Goal: Task Accomplishment & Management: Complete application form

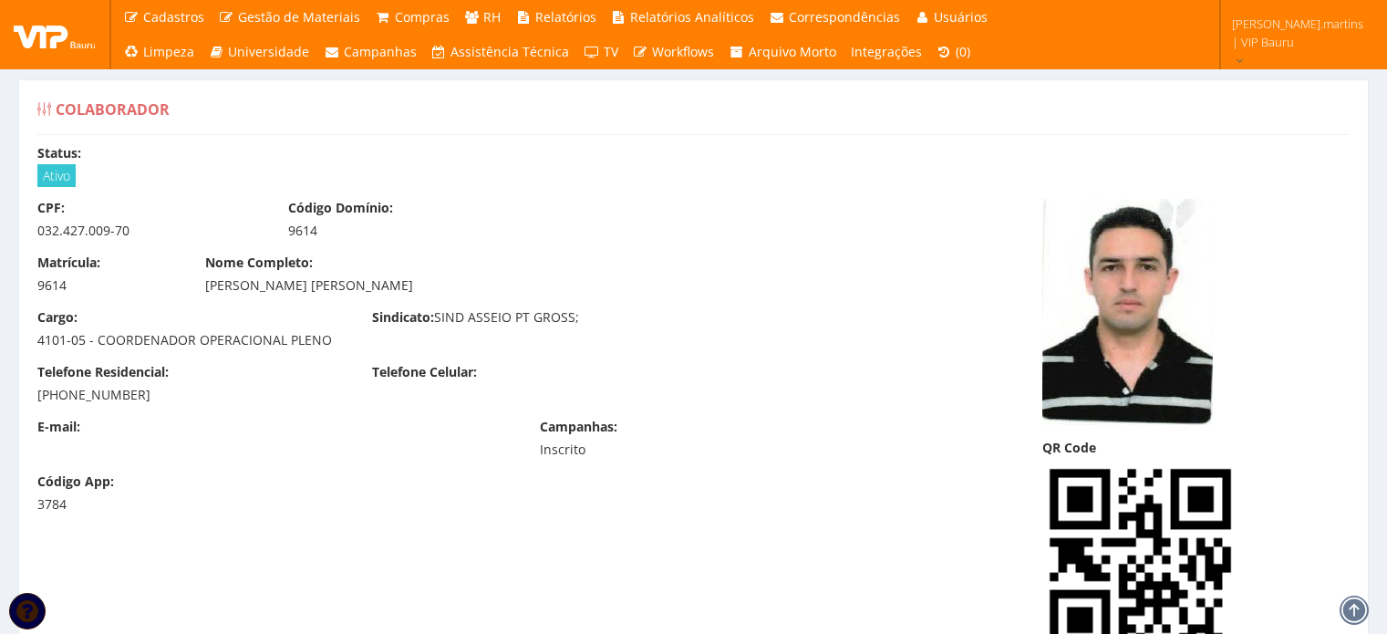
scroll to position [15438, 0]
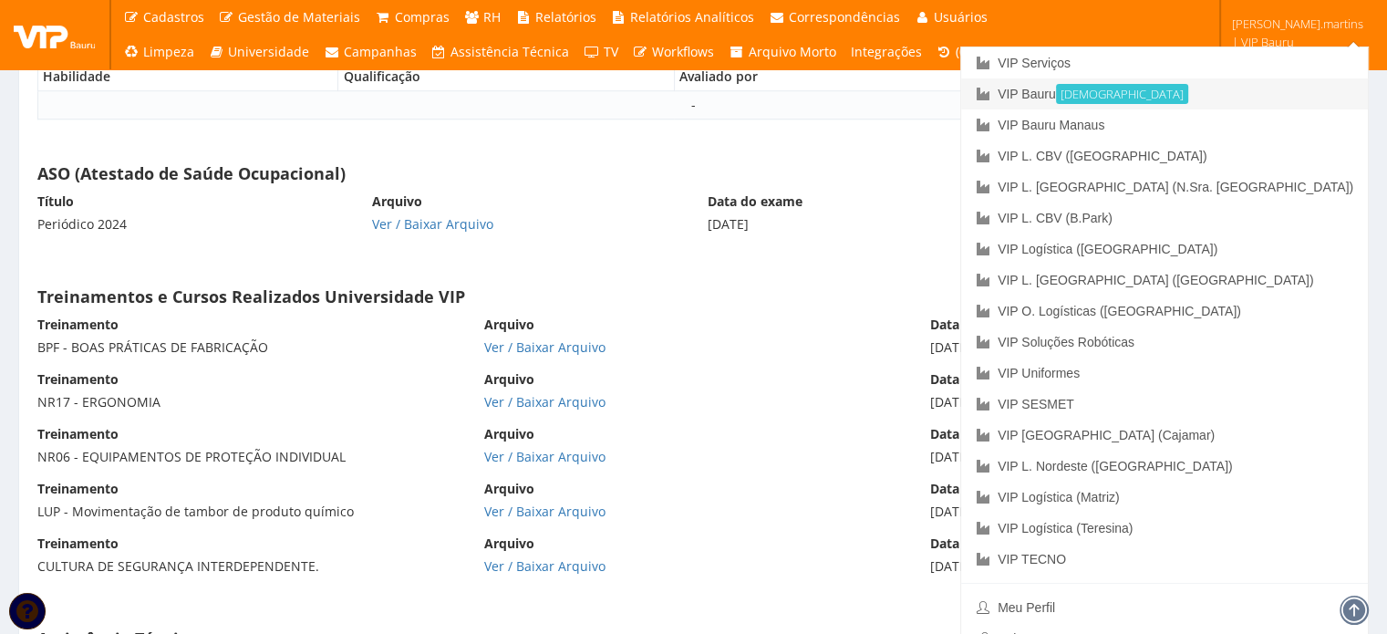
click at [1225, 94] on link "VIP Bauru Ativa" at bounding box center [1164, 93] width 407 height 31
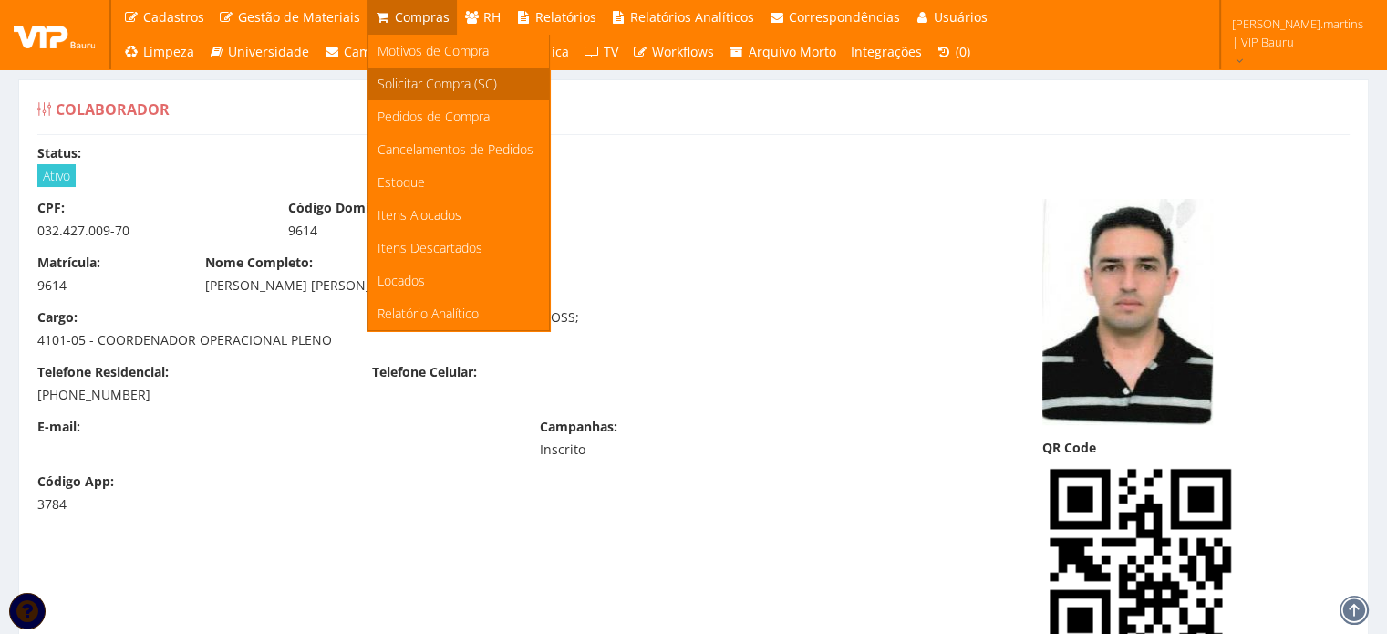
click at [428, 83] on span "Solicitar Compra (SC)" at bounding box center [437, 83] width 119 height 17
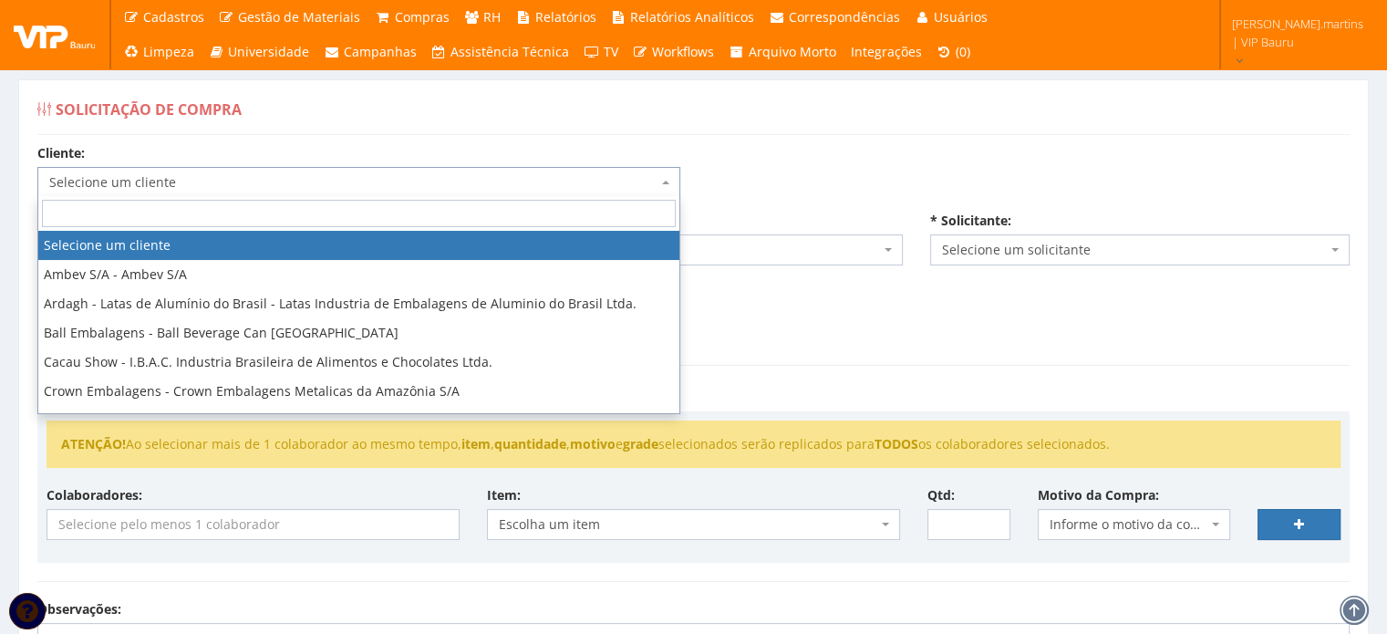
click at [274, 182] on span "Selecione um cliente" at bounding box center [353, 182] width 608 height 18
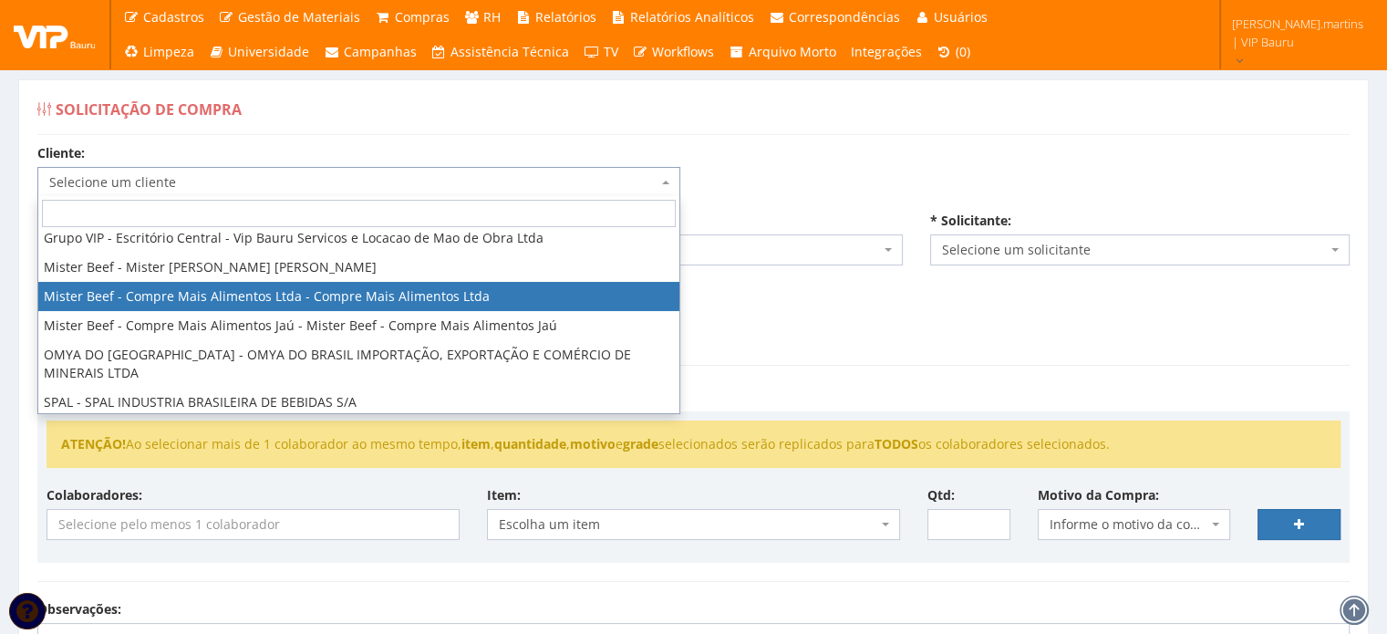
scroll to position [226, 0]
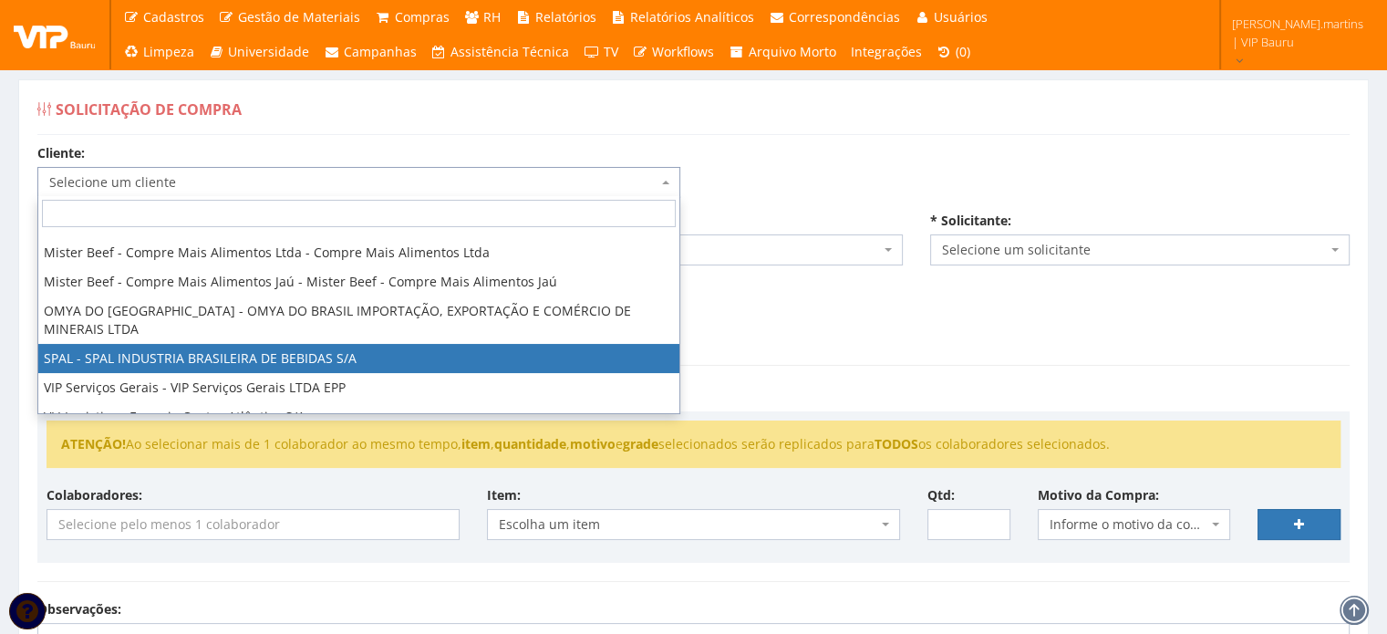
select select "59"
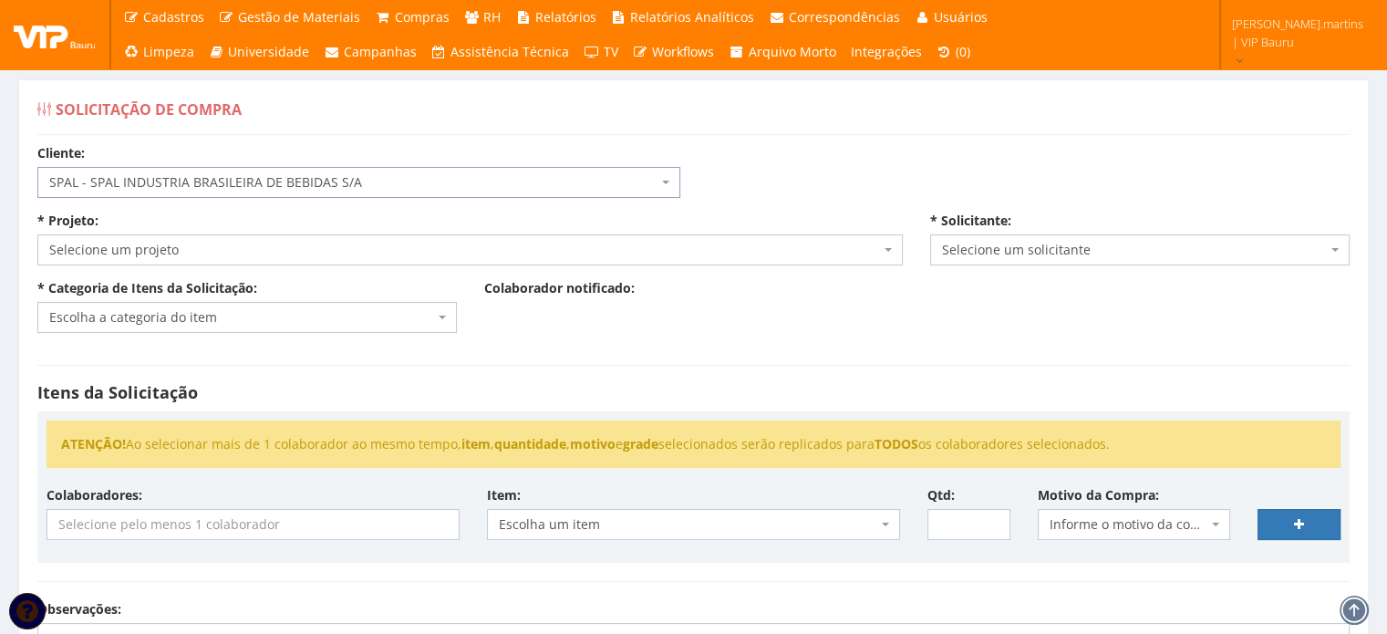
click at [256, 243] on span "Selecione um projeto" at bounding box center [464, 250] width 831 height 18
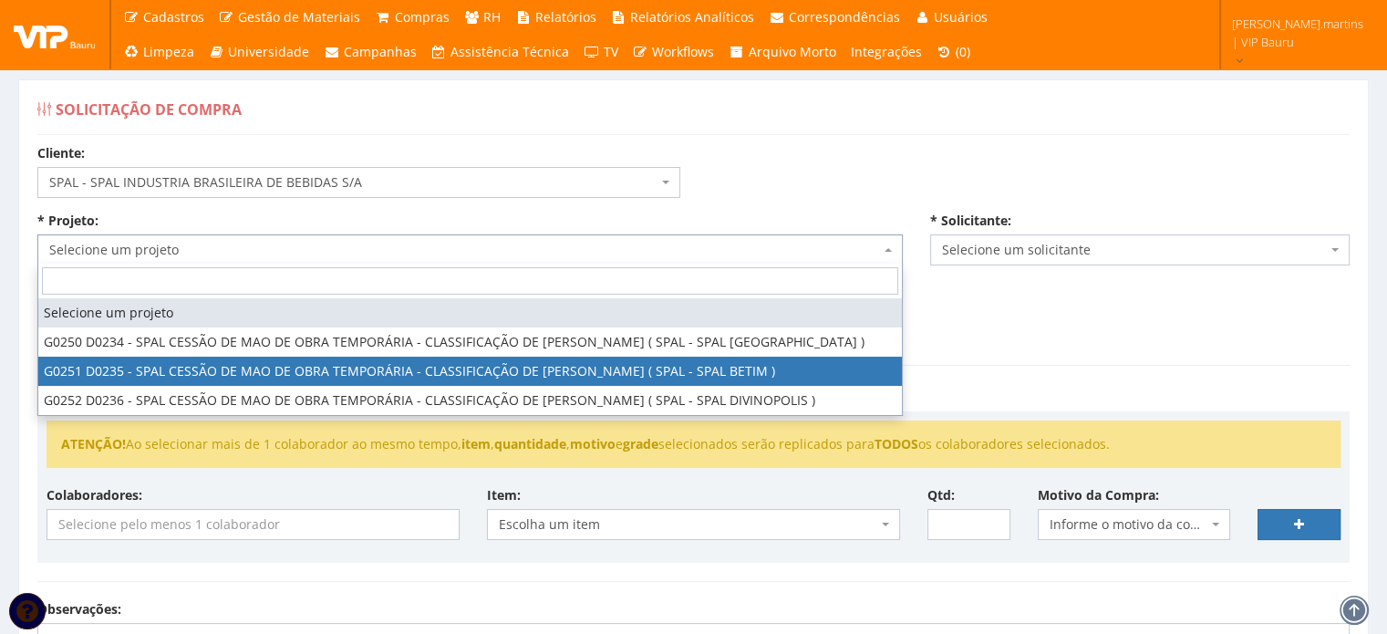
select select "251"
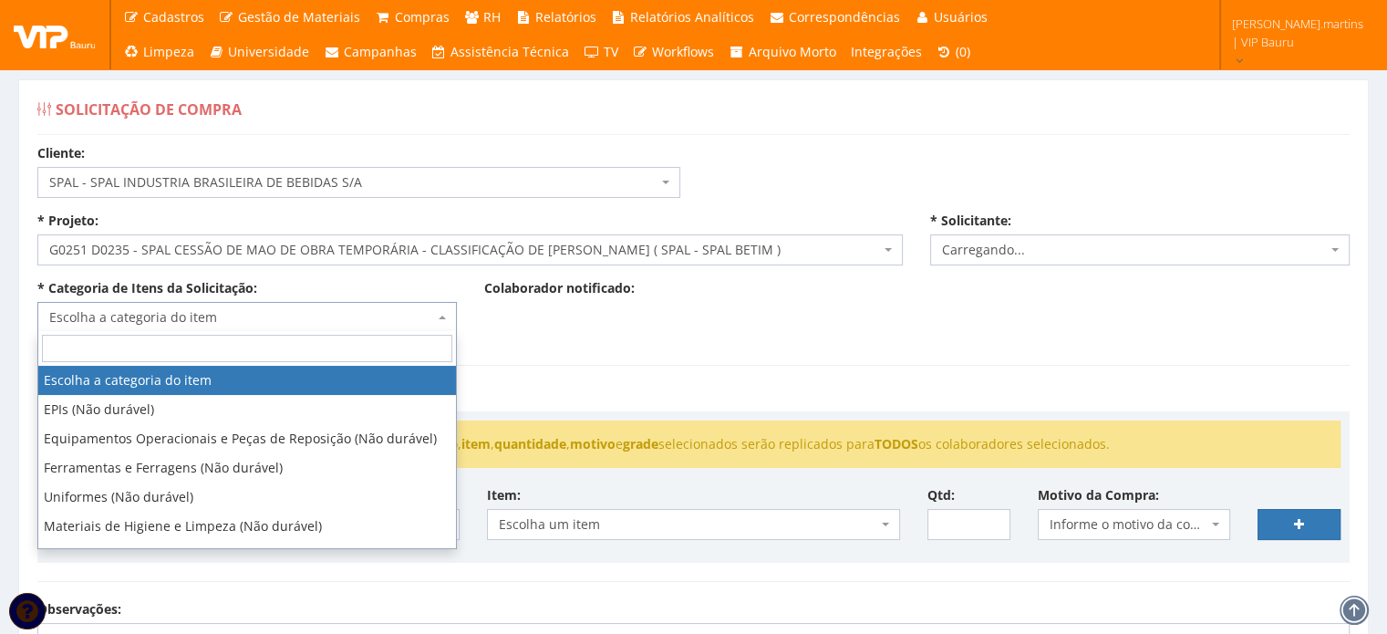
click at [273, 319] on span "Escolha a categoria do item" at bounding box center [241, 317] width 385 height 18
select select "2471"
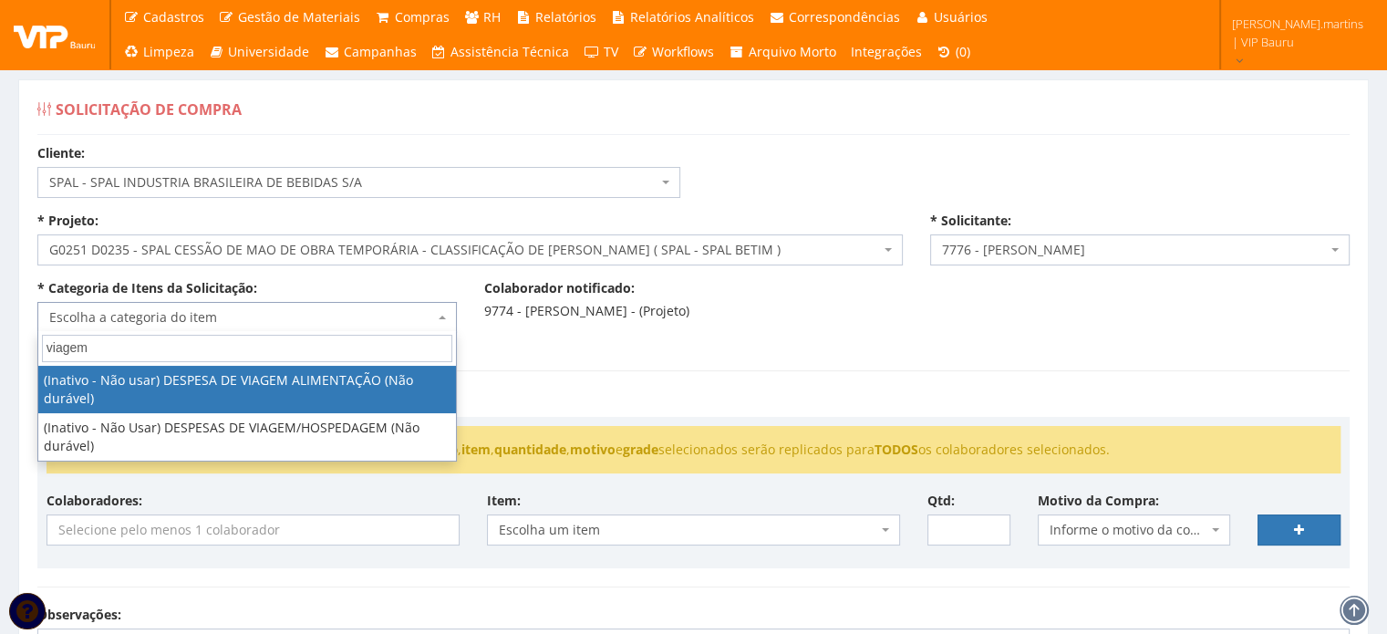
type input "viage"
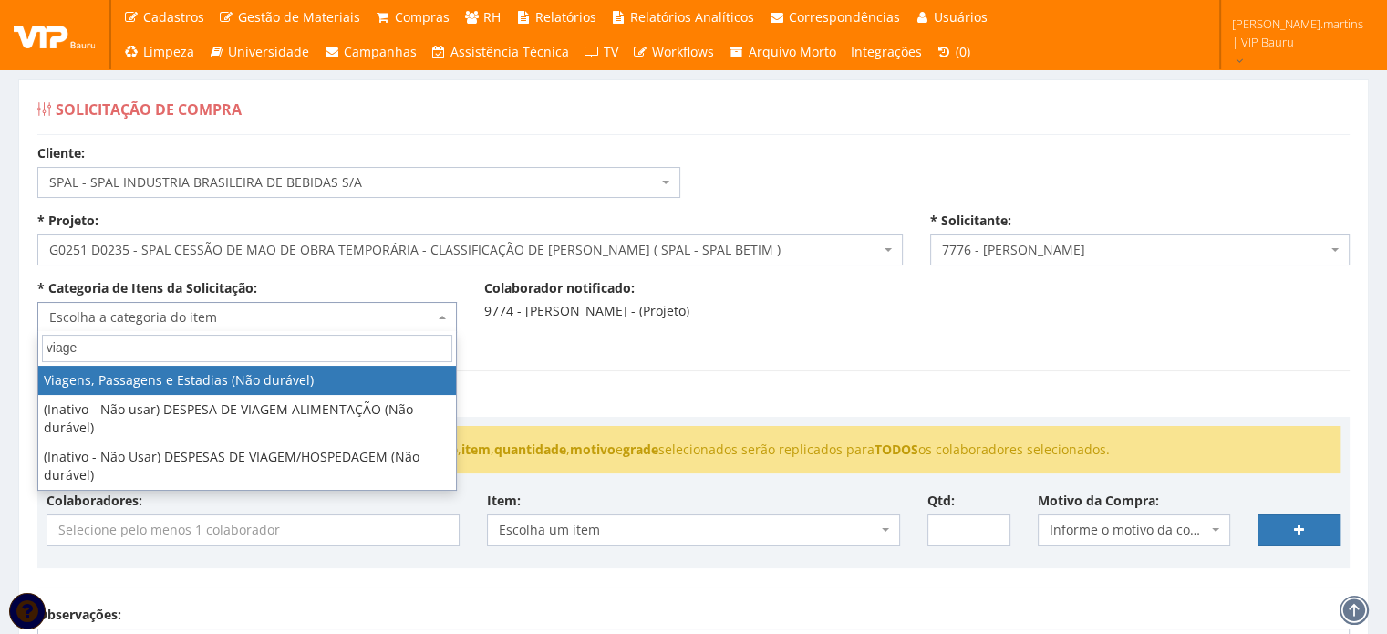
select select "21"
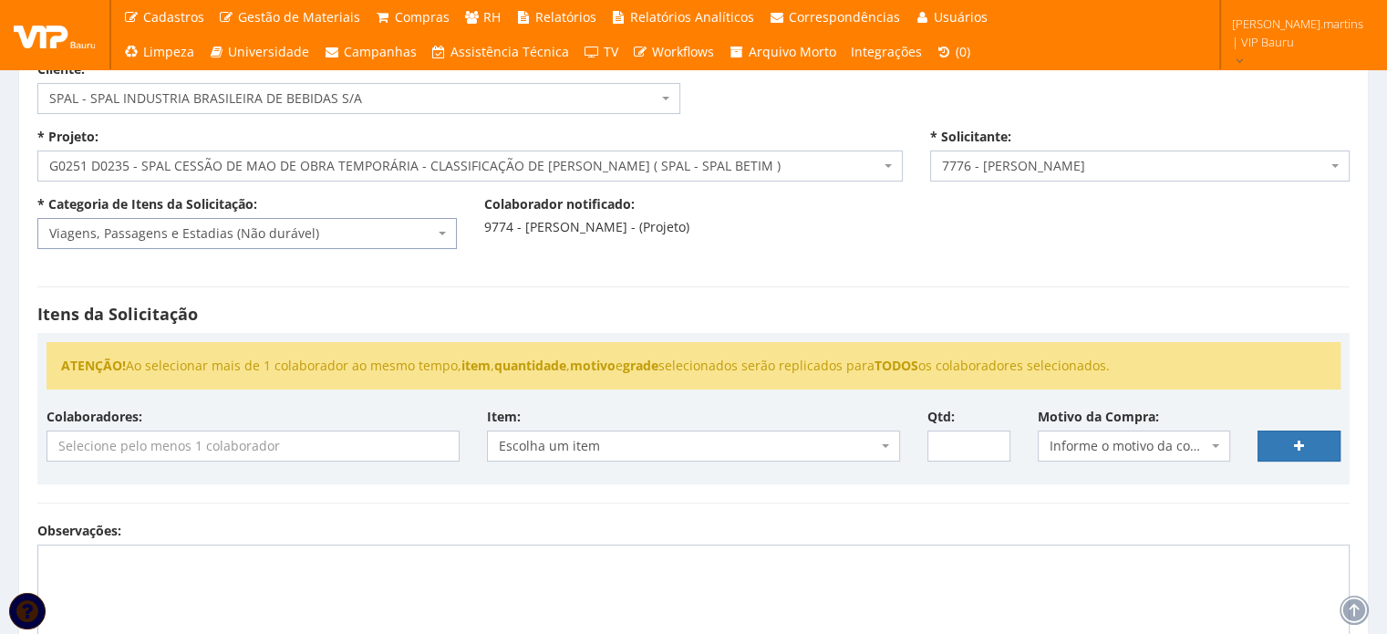
scroll to position [182, 0]
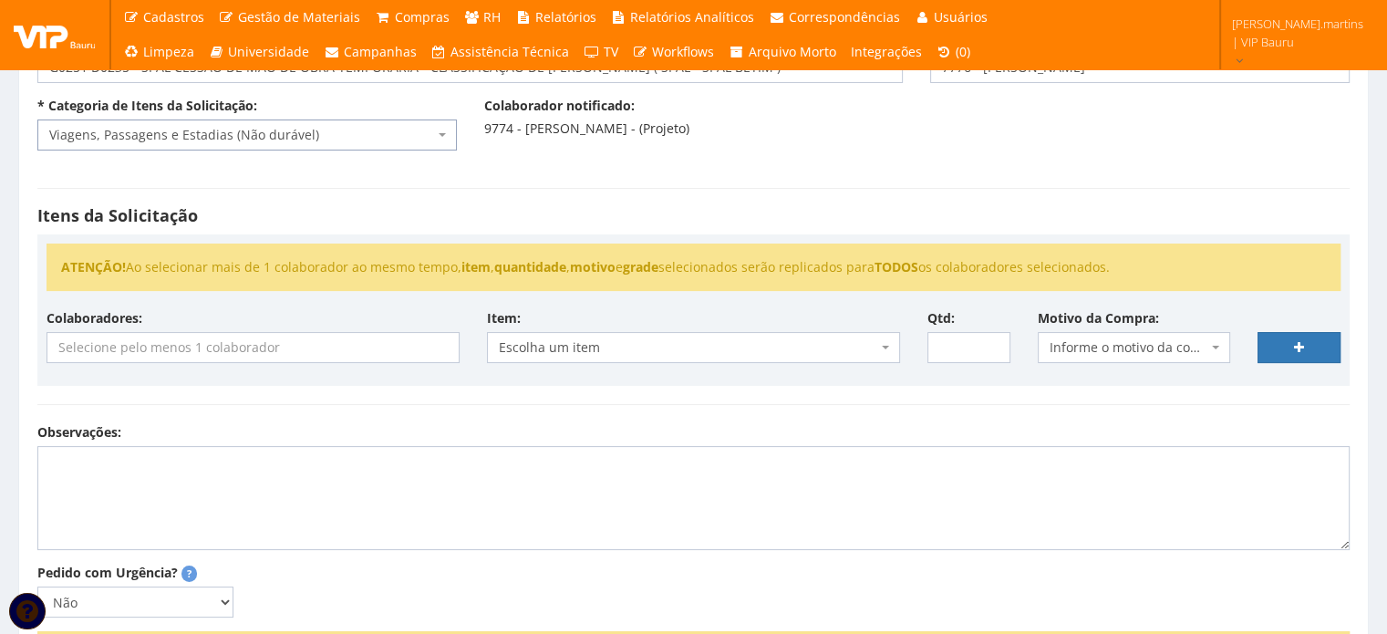
click at [234, 353] on input "search" at bounding box center [252, 347] width 411 height 29
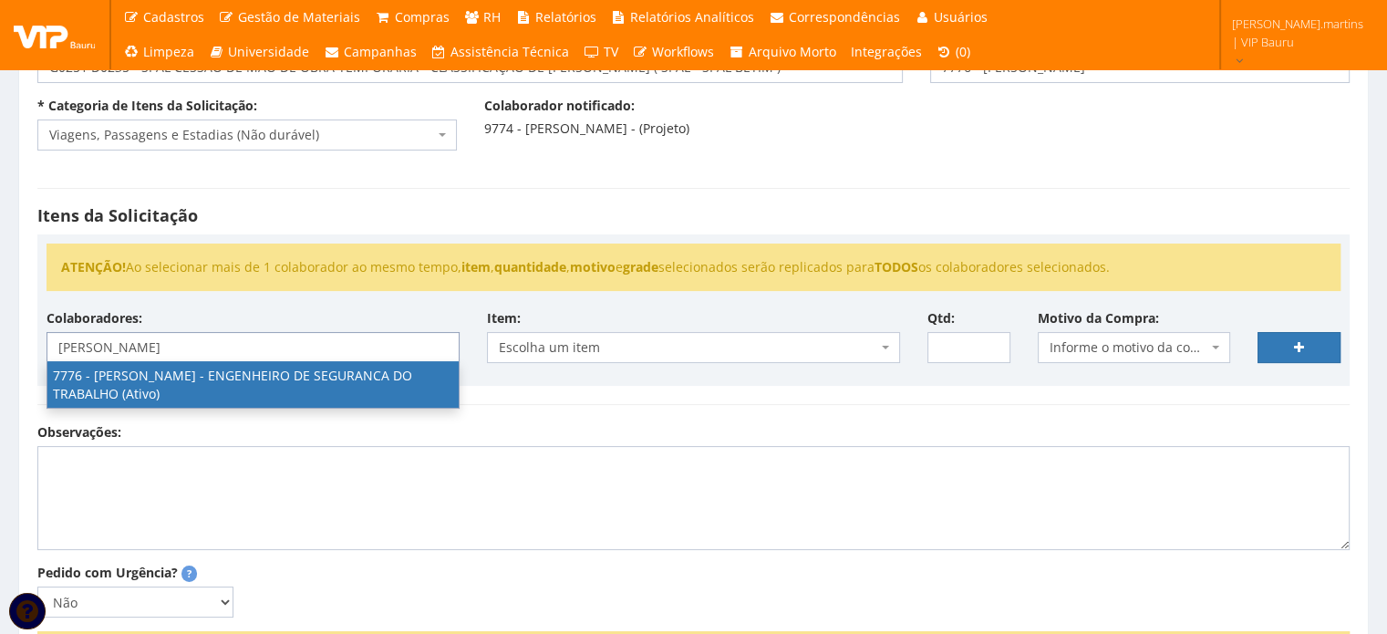
type input "Rodrigo"
select select "2471"
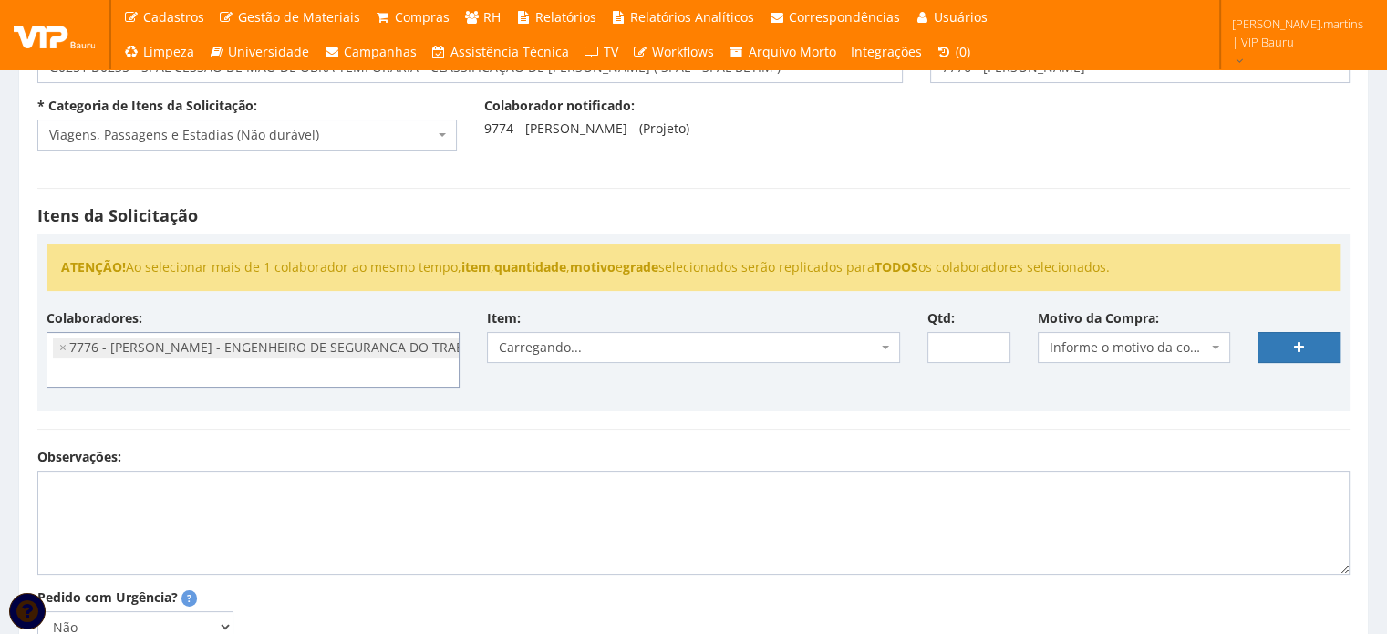
click at [1087, 340] on span "Informe o motivo da compra" at bounding box center [1129, 347] width 159 height 18
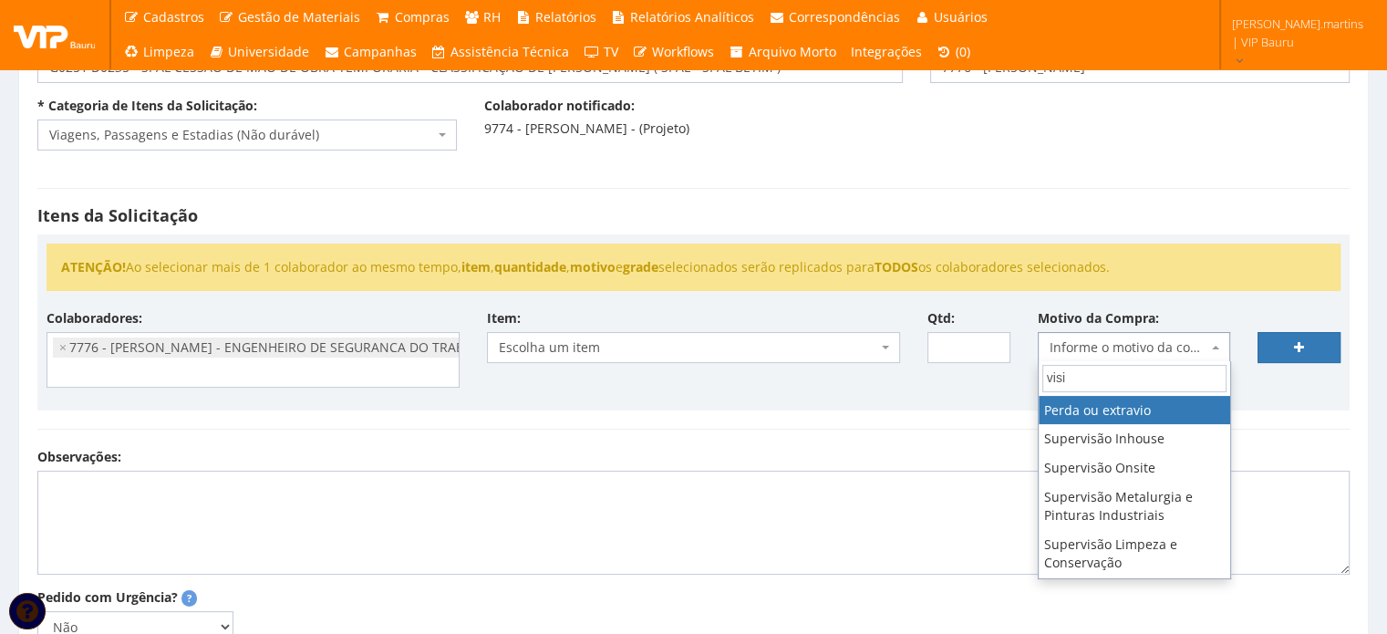
type input "visit"
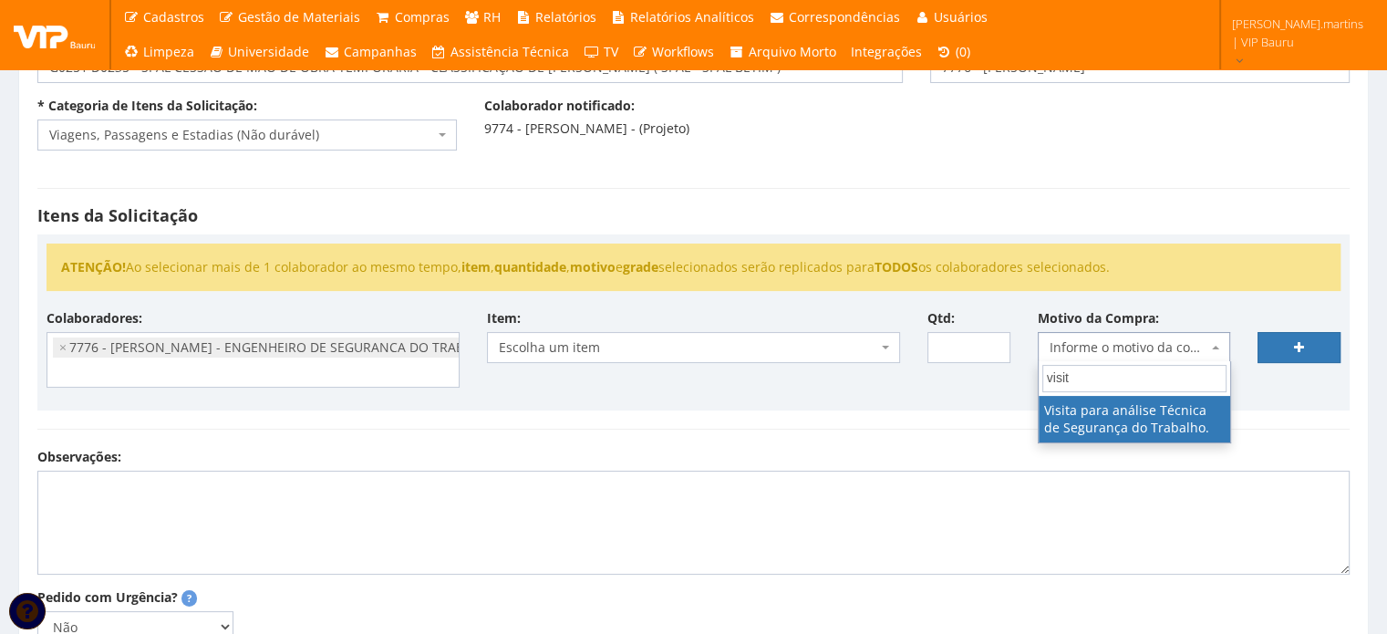
select select "38"
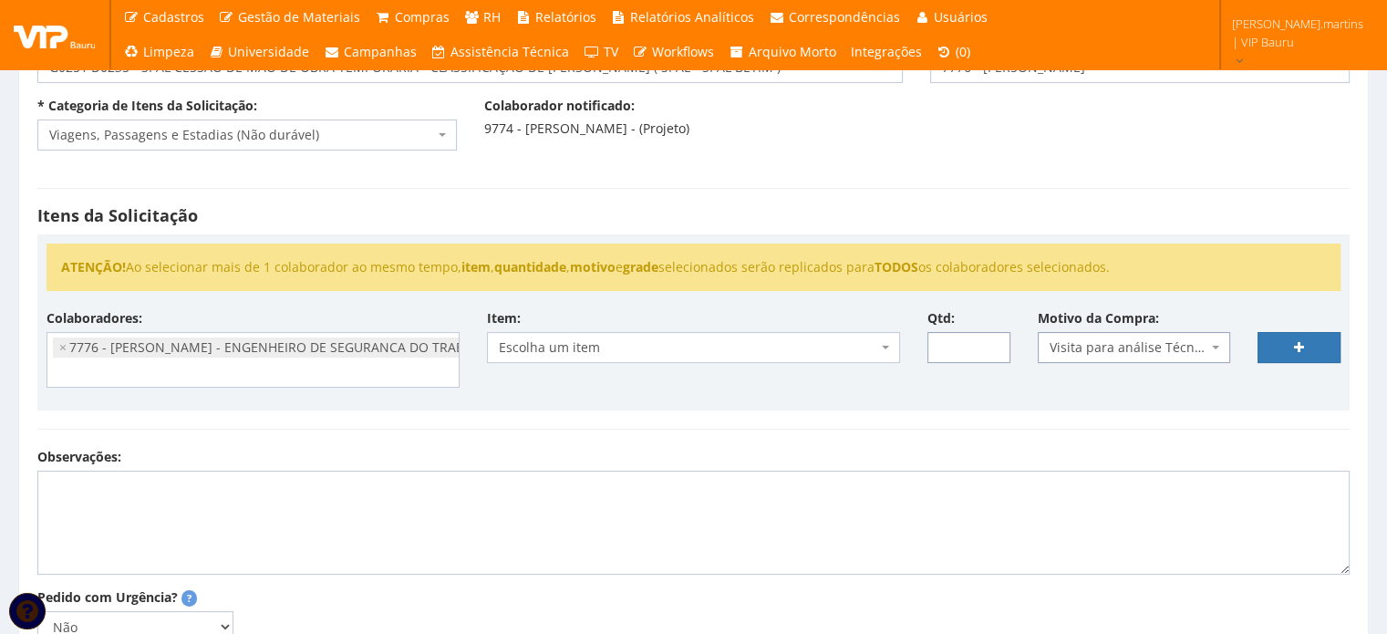
click at [954, 342] on input "Qtd:" at bounding box center [969, 347] width 83 height 31
type input "3"
click at [953, 343] on input "3" at bounding box center [969, 347] width 83 height 31
type input "2"
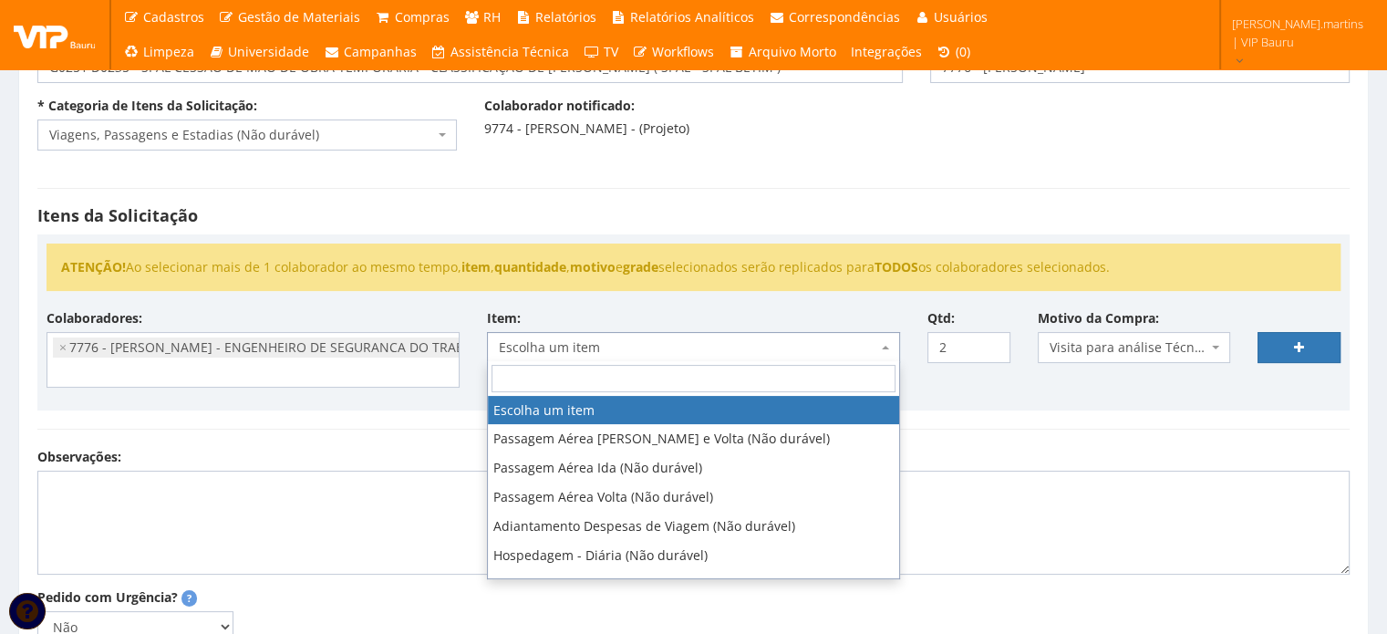
click at [782, 332] on span "Escolha um item" at bounding box center [693, 347] width 413 height 31
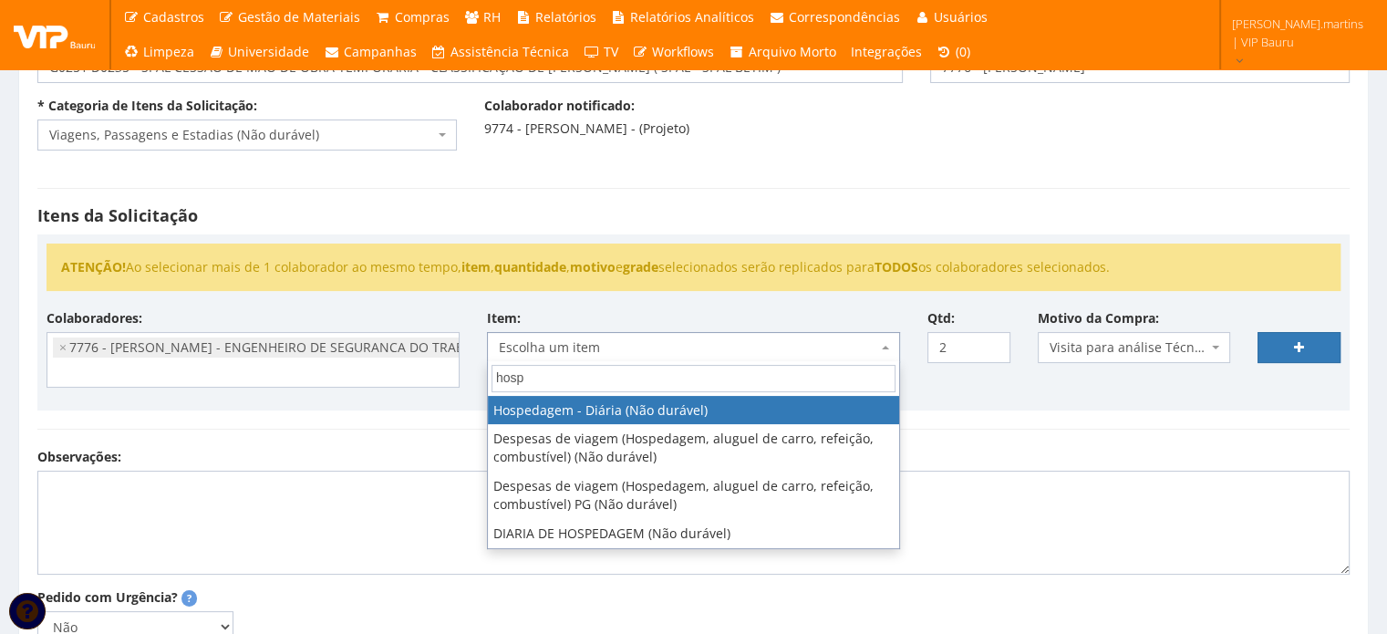
type input "hospe"
select select "403"
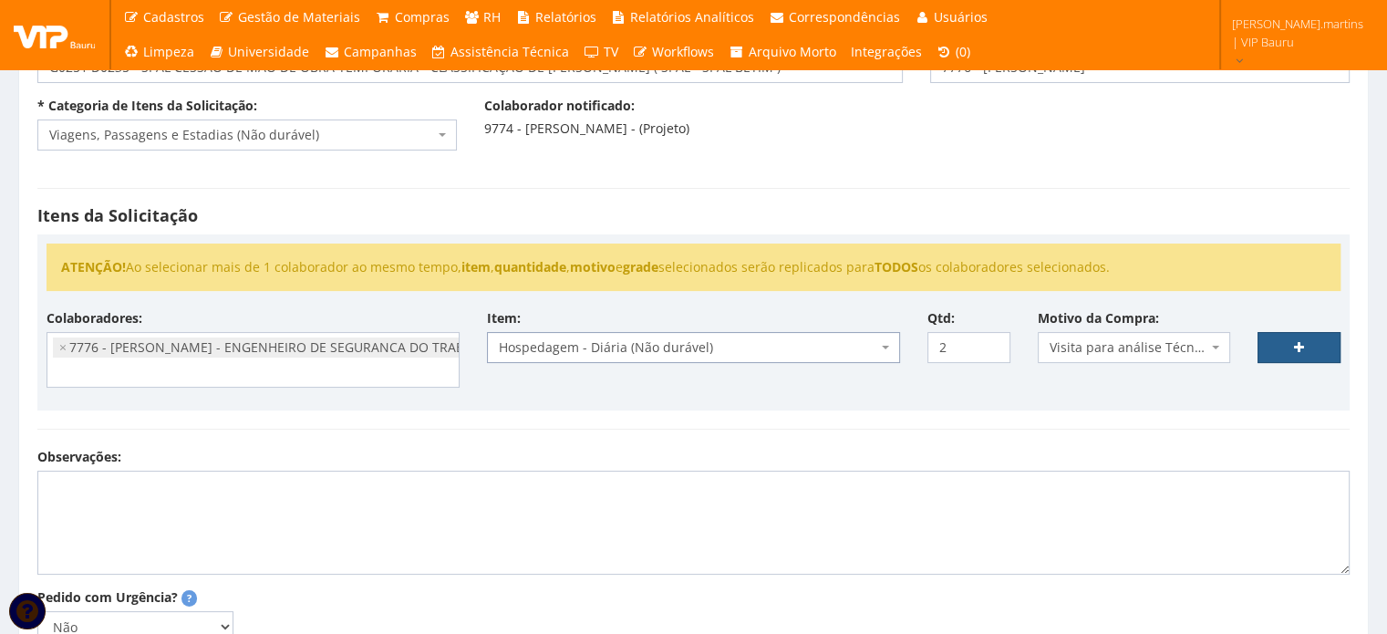
click at [1304, 344] on link at bounding box center [1299, 347] width 83 height 31
select select
type input "0"
select select
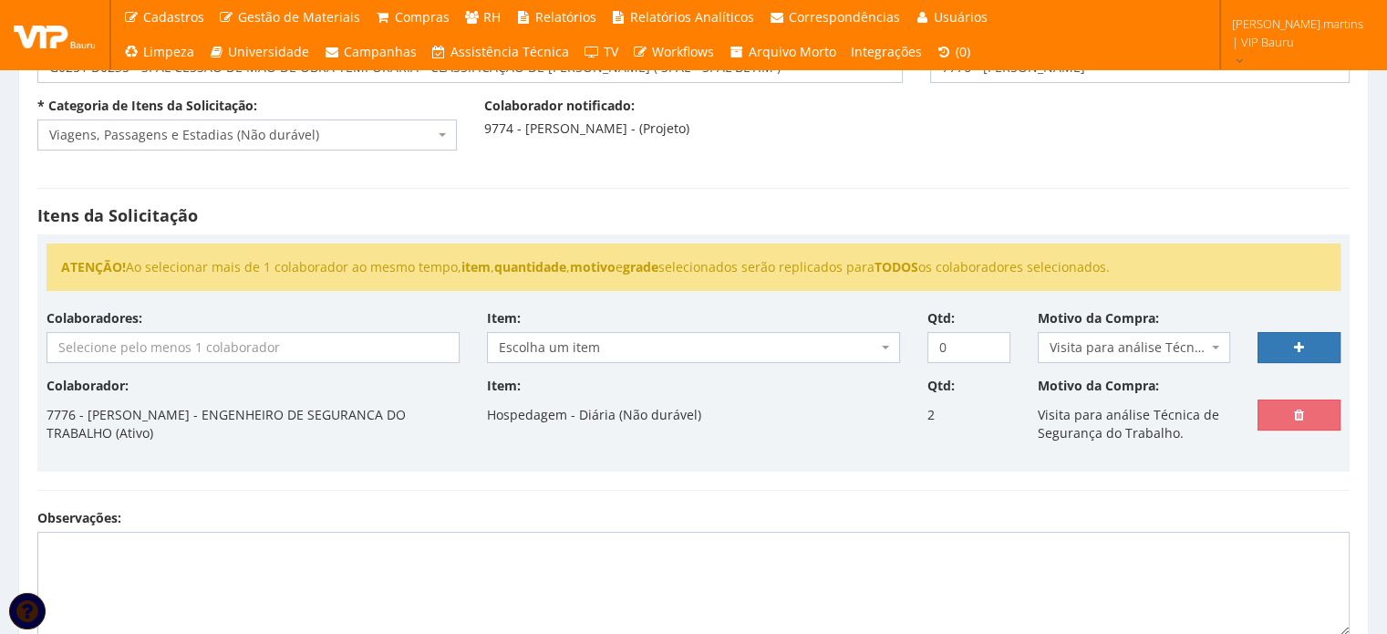
click at [287, 346] on input "search" at bounding box center [252, 347] width 411 height 29
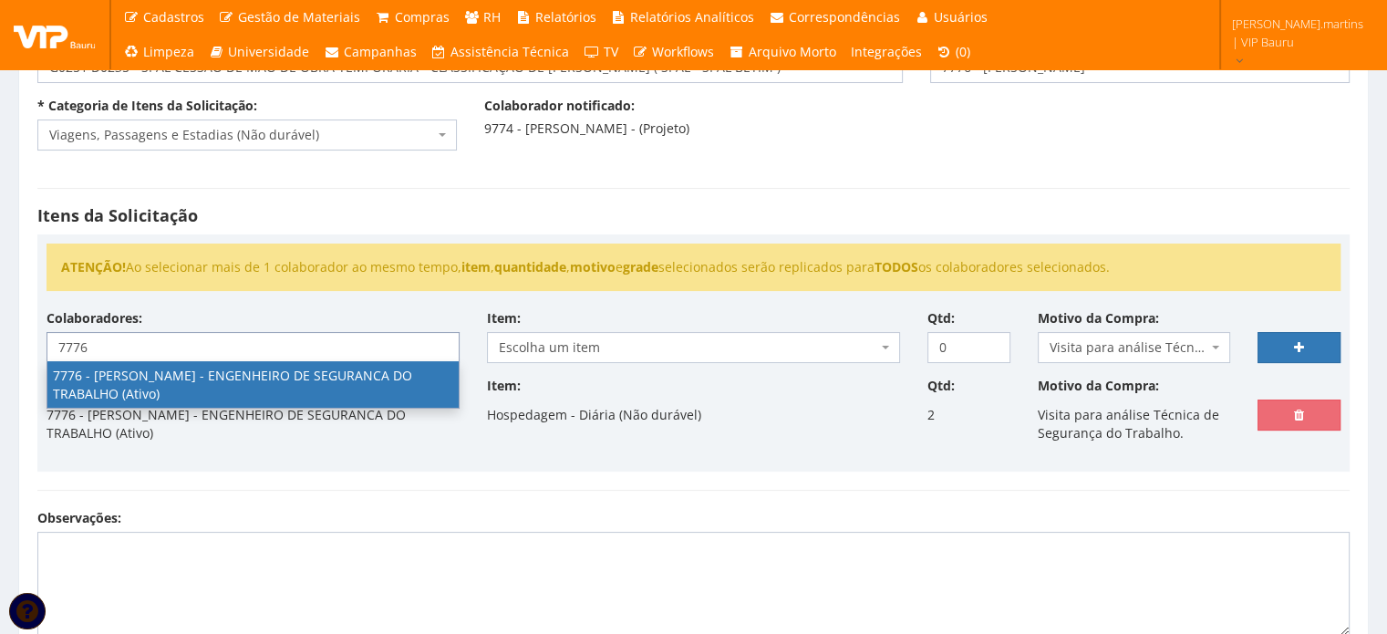
type input "7776"
select select "2471"
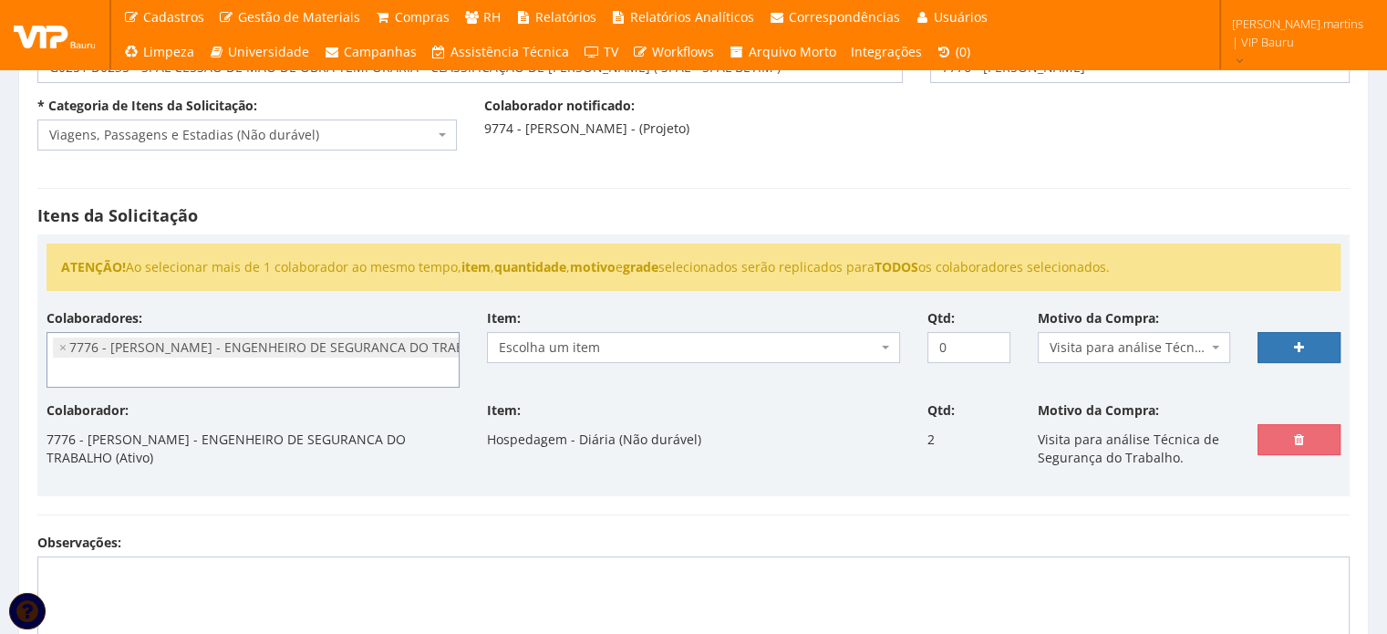
click at [626, 340] on span "Escolha um item" at bounding box center [688, 347] width 379 height 18
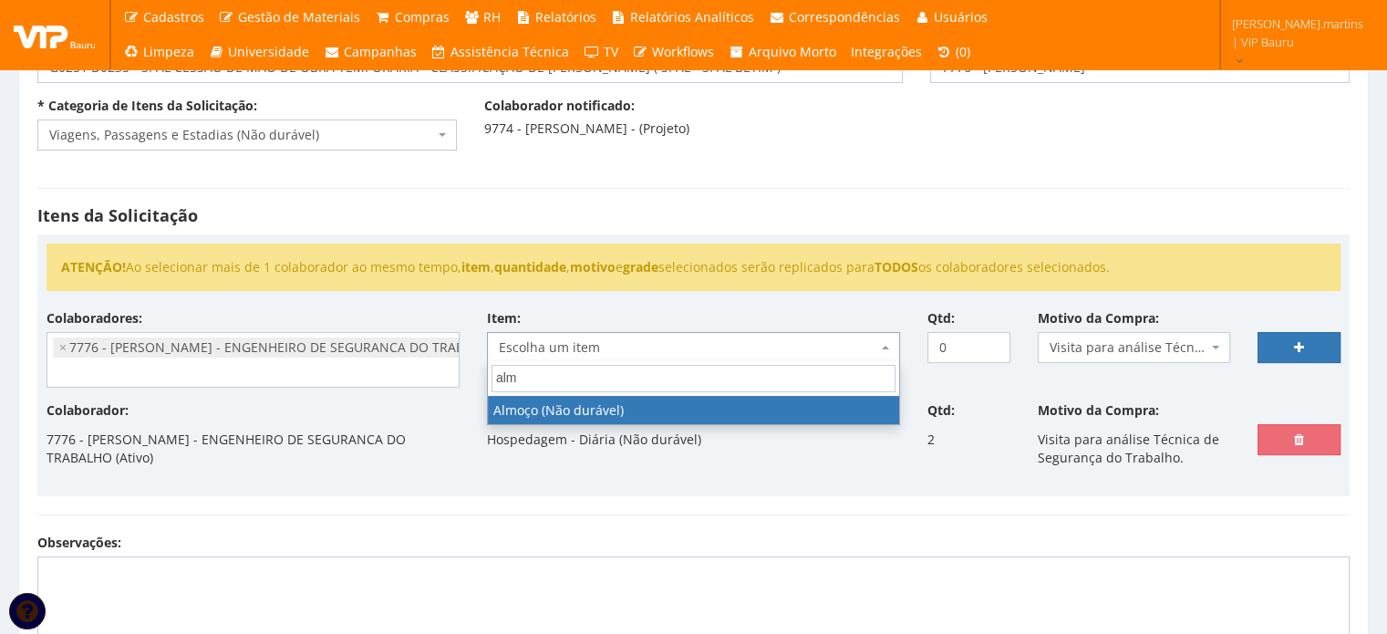
type input "almo"
select select "578"
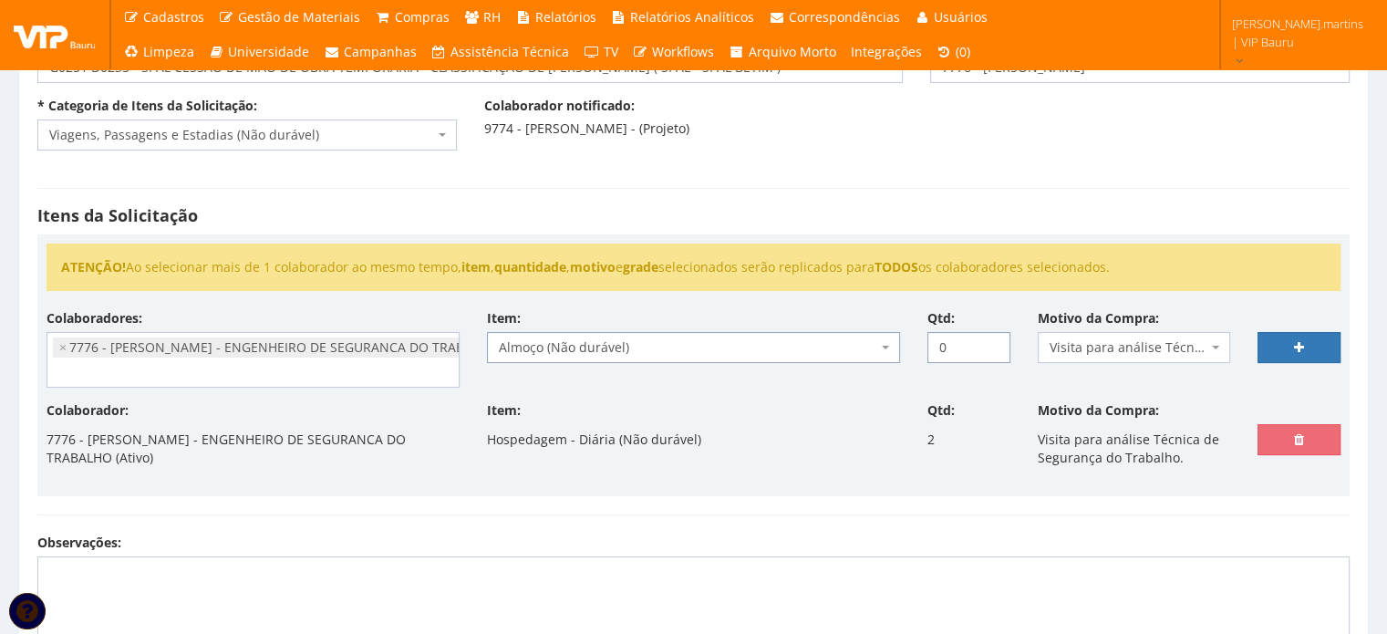
click at [926, 343] on div "Qtd: 0" at bounding box center [969, 336] width 110 height 54
type input "3"
click at [1315, 337] on link at bounding box center [1299, 347] width 83 height 31
select select
type input "0"
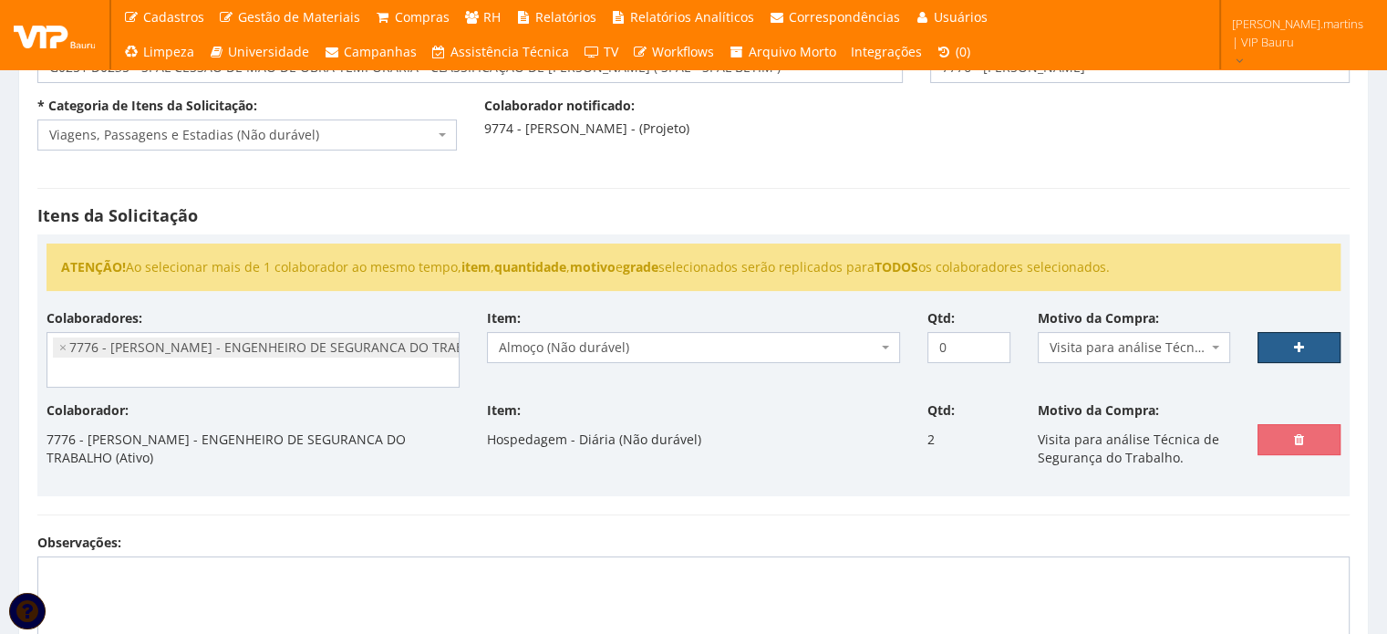
select select
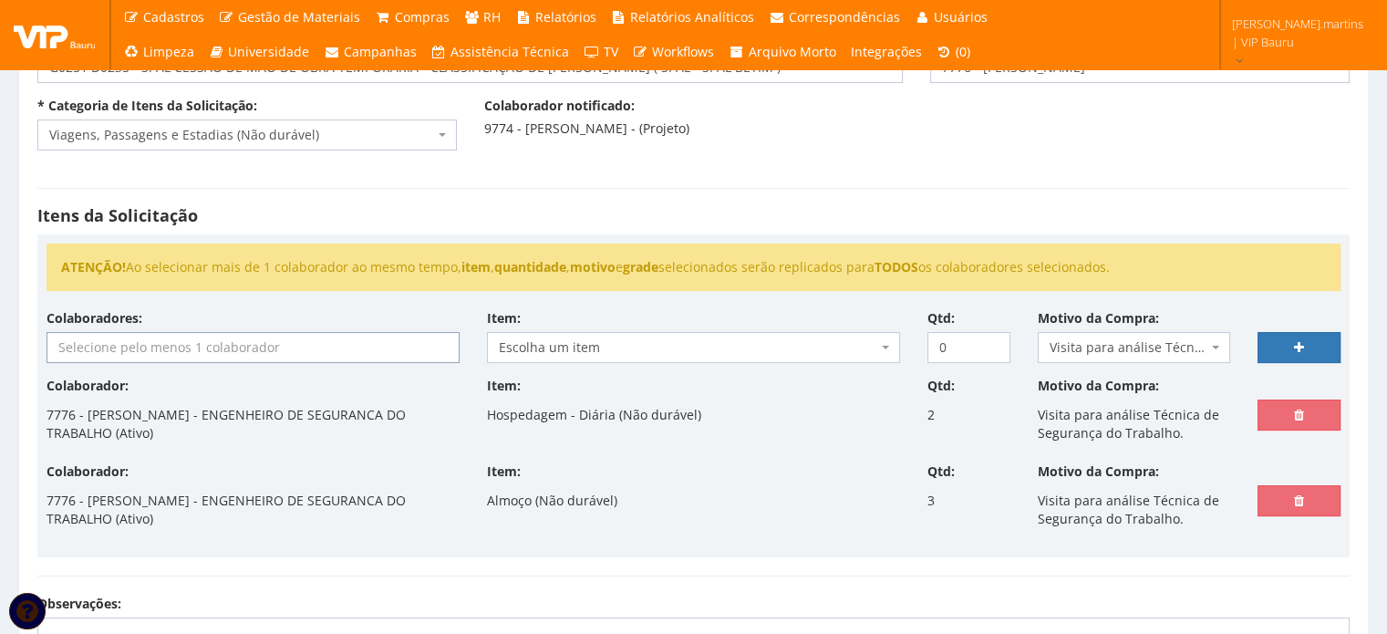
click at [341, 340] on input "search" at bounding box center [252, 347] width 411 height 29
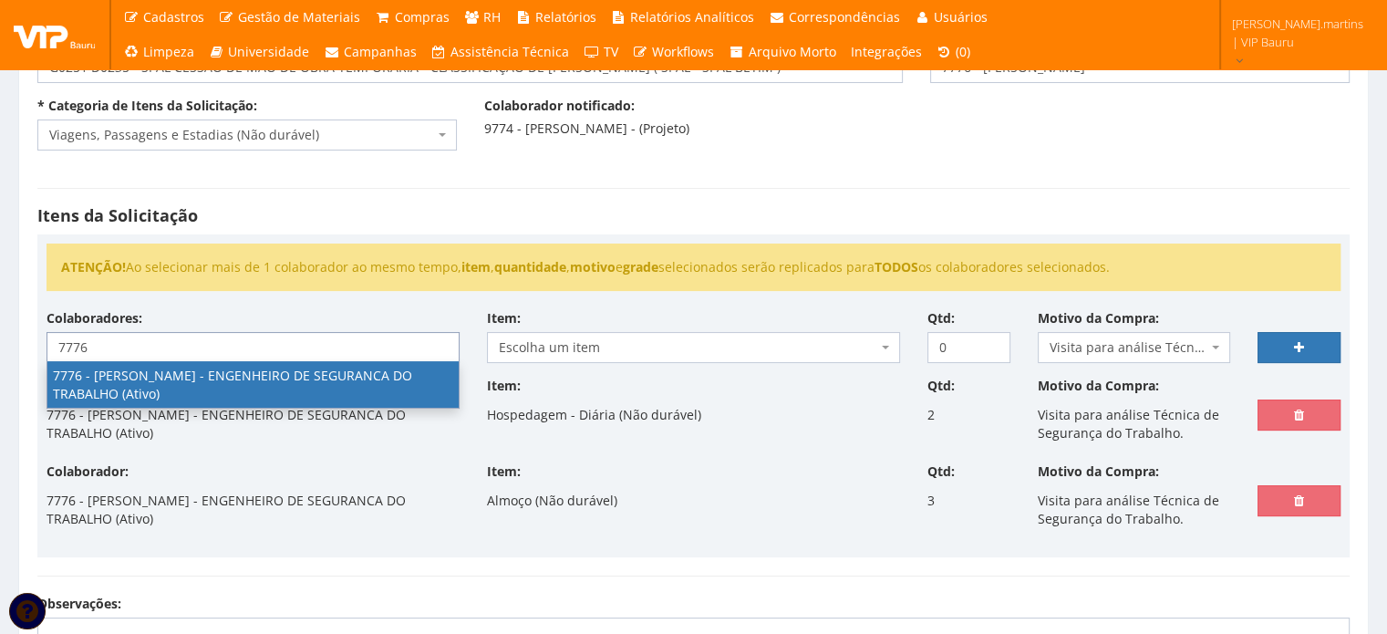
type input "7776"
select select "2471"
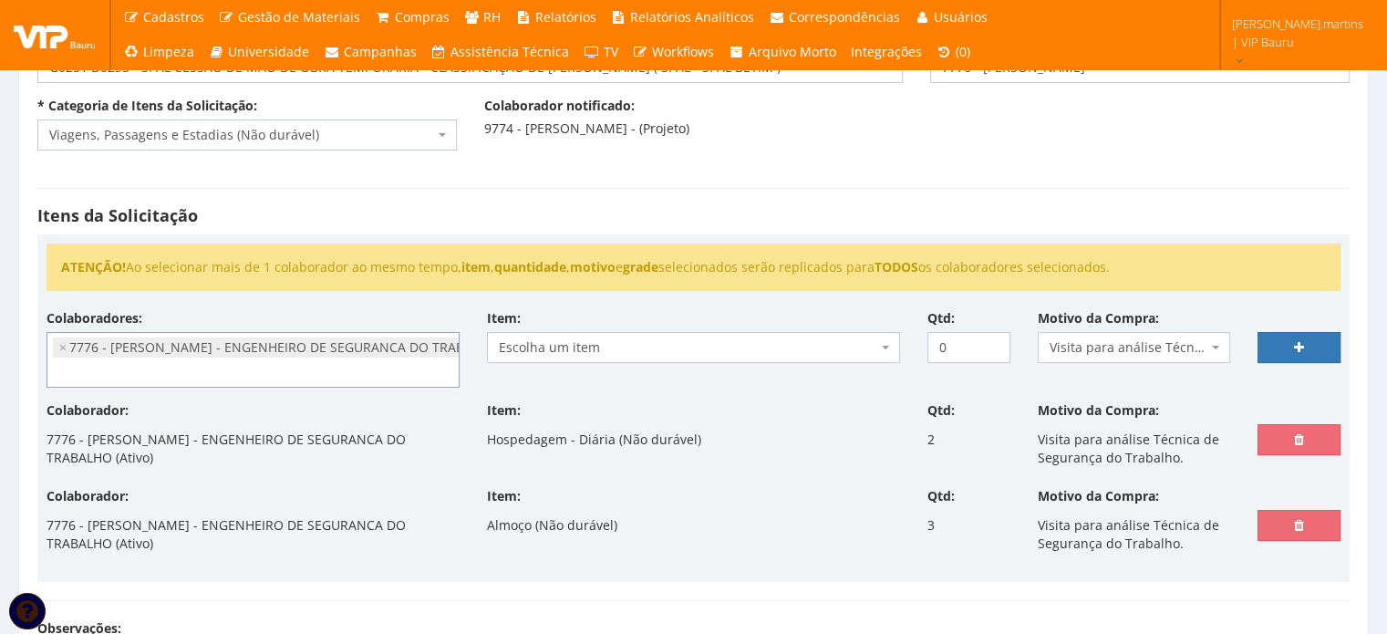
click at [629, 345] on span "Escolha um item" at bounding box center [688, 347] width 379 height 18
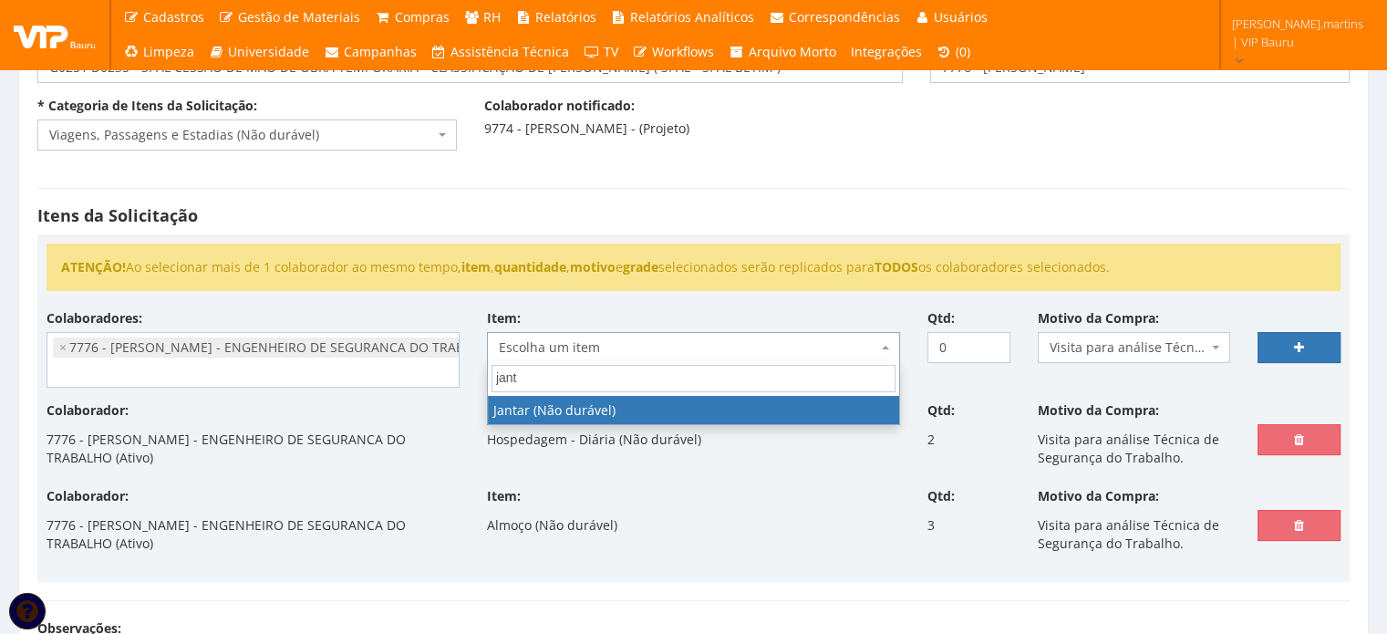
type input "janta"
select select "579"
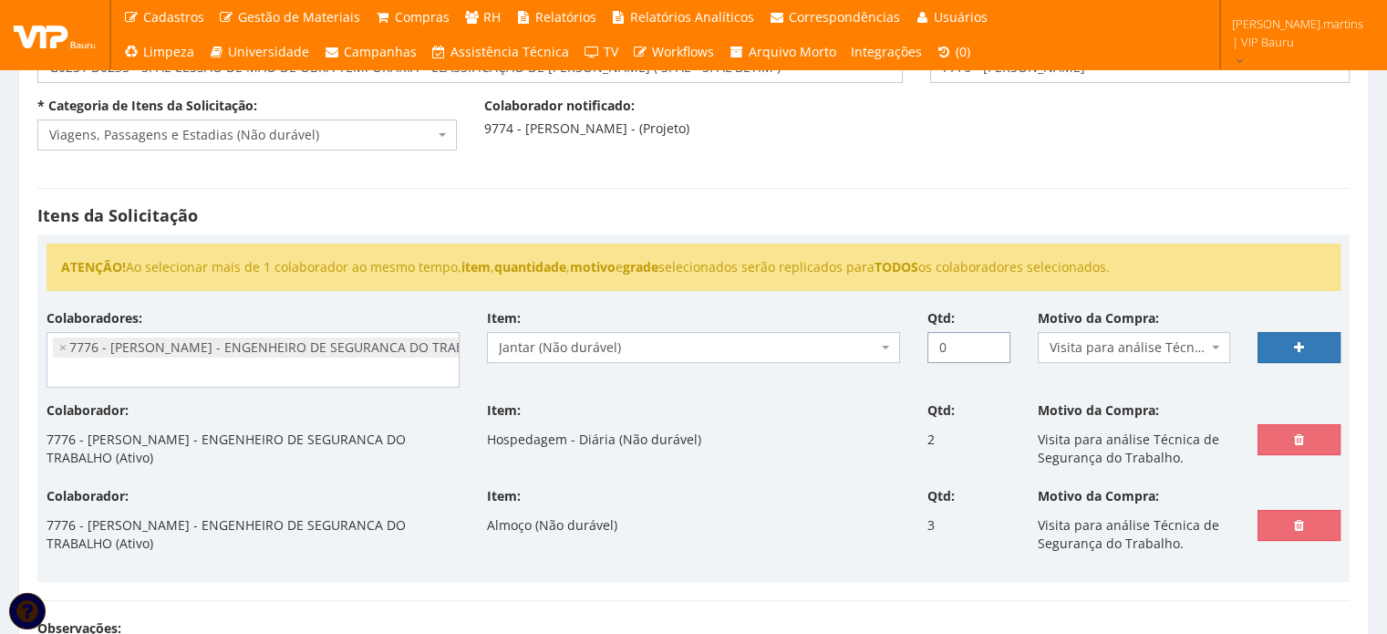
drag, startPoint x: 951, startPoint y: 351, endPoint x: 912, endPoint y: 345, distance: 39.7
click at [918, 345] on div "Qtd: 0" at bounding box center [969, 336] width 110 height 54
type input "3"
click at [1303, 337] on link at bounding box center [1299, 347] width 83 height 31
select select
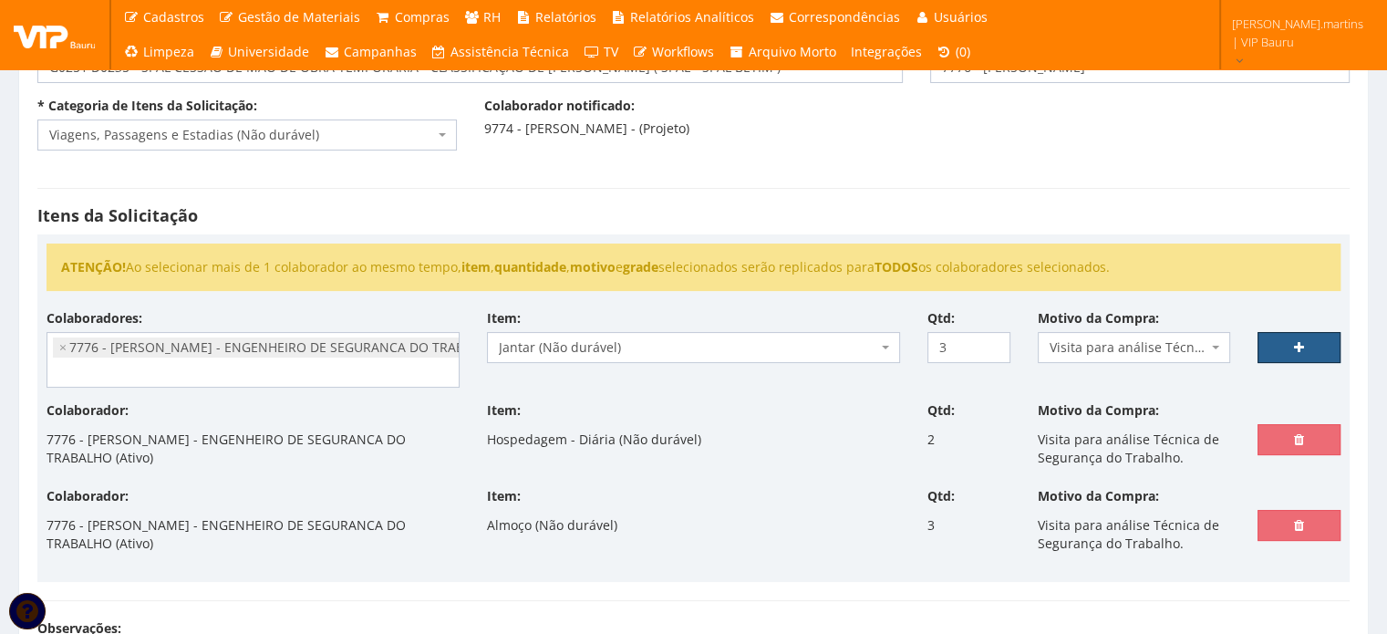
type input "0"
select select
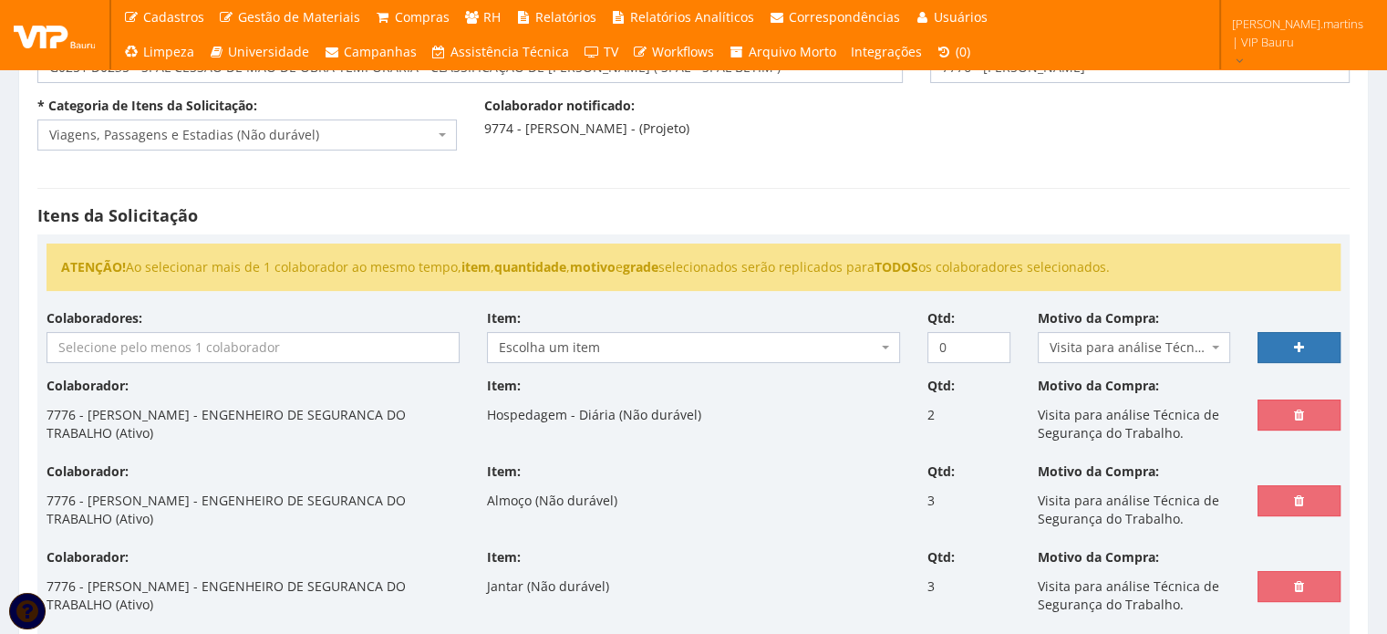
click at [246, 340] on input "search" at bounding box center [252, 347] width 411 height 29
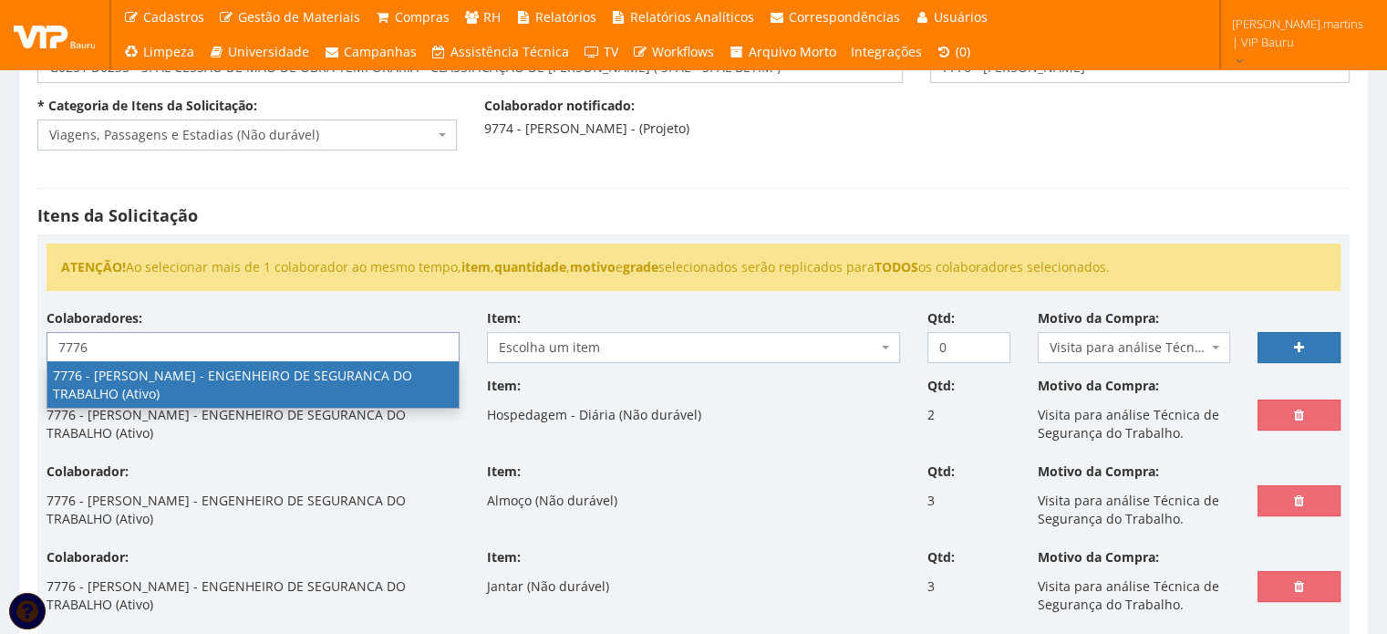
type input "7776"
select select "2471"
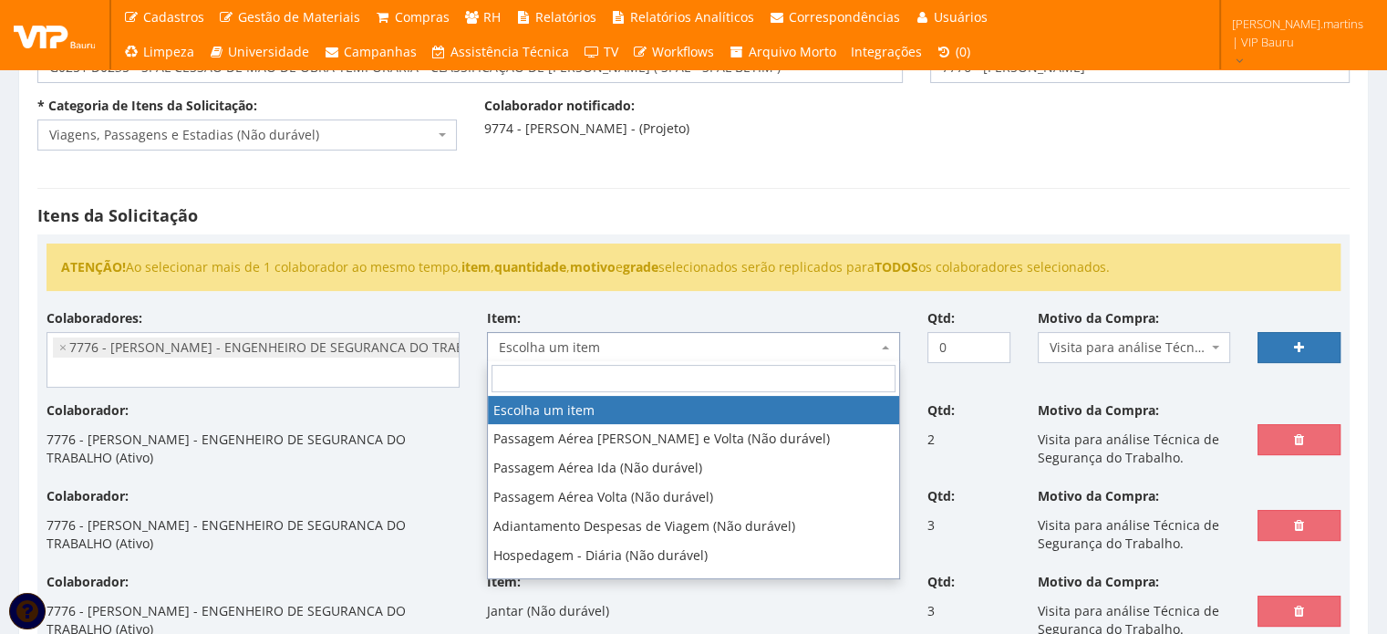
click at [578, 340] on span "Escolha um item" at bounding box center [688, 347] width 379 height 18
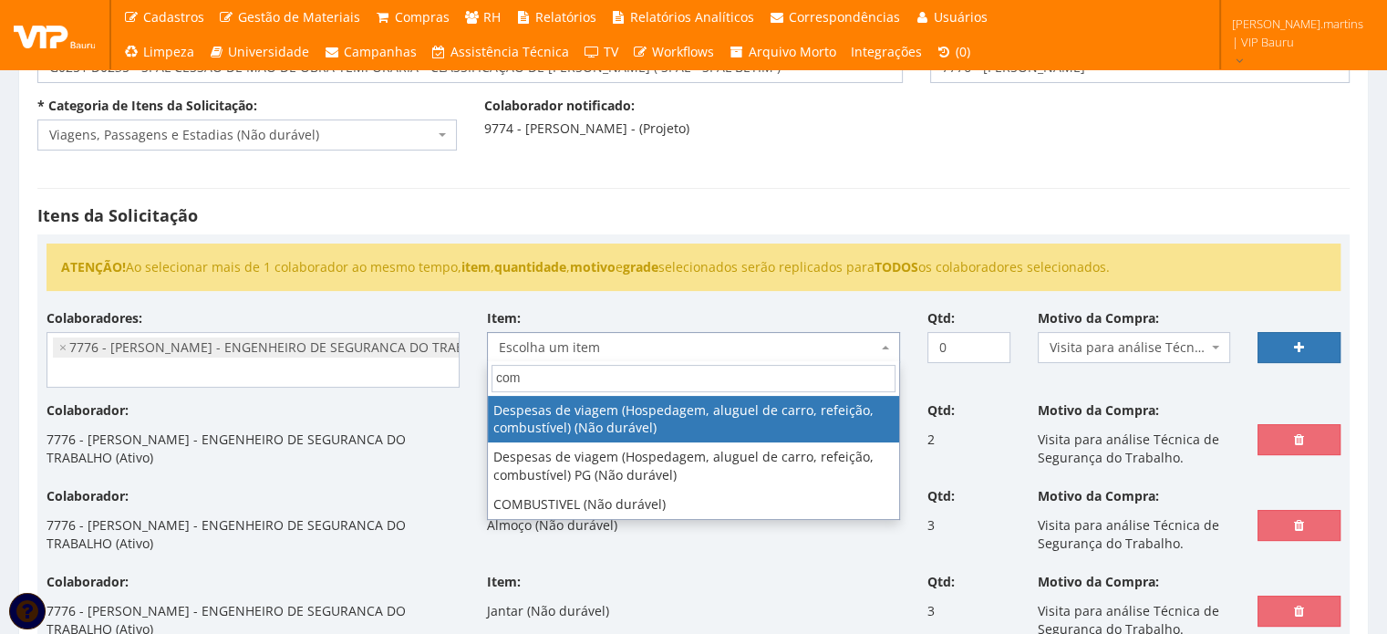
type input "comb"
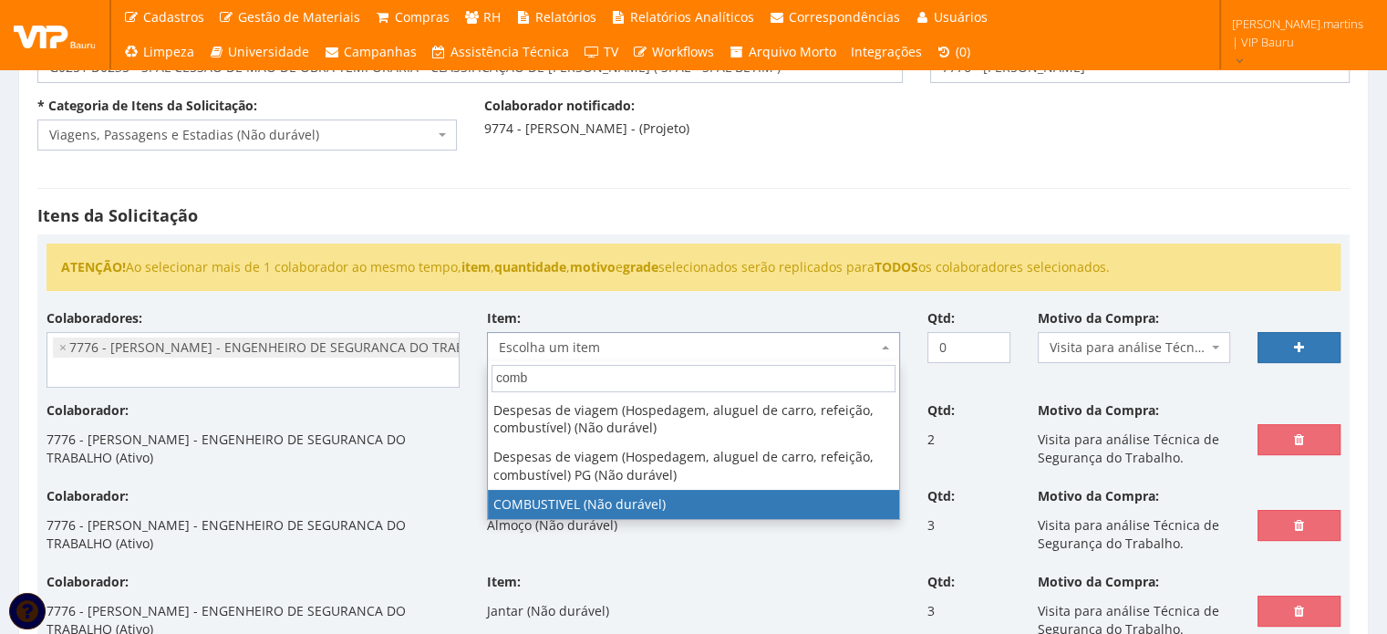
select select "2027"
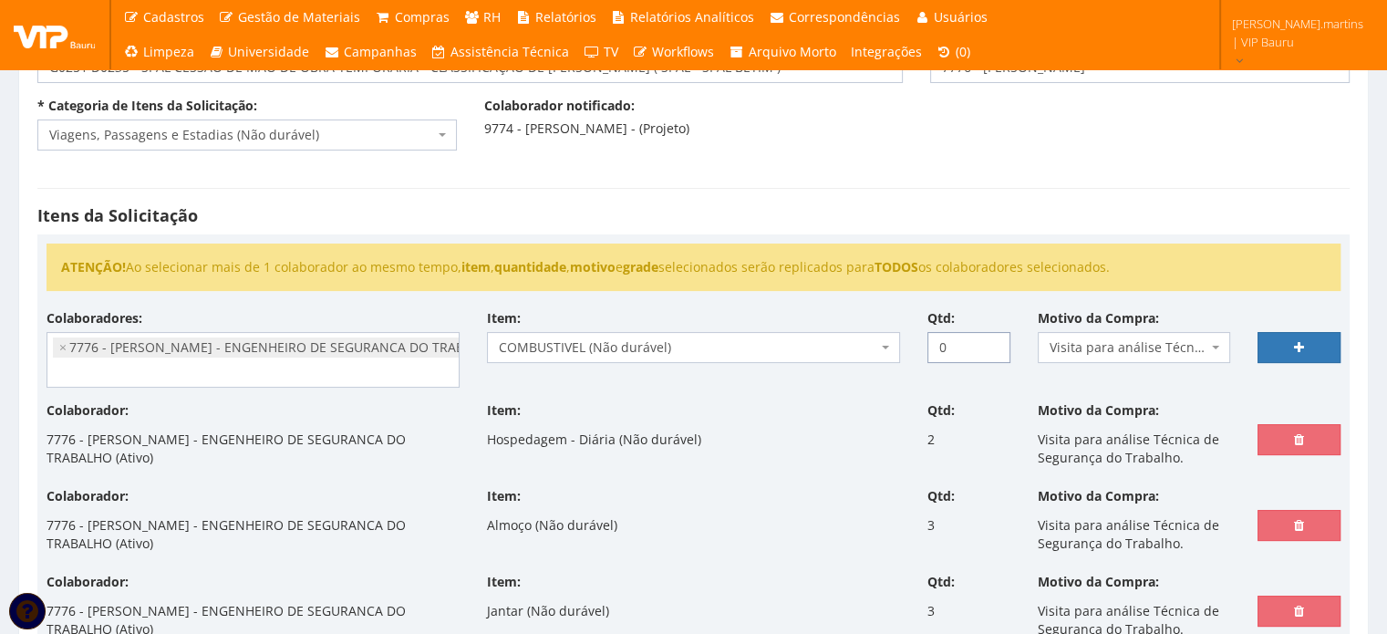
drag, startPoint x: 945, startPoint y: 343, endPoint x: 926, endPoint y: 344, distance: 19.2
click at [926, 344] on div "Qtd: 0" at bounding box center [969, 336] width 110 height 54
type input "1"
click at [1288, 346] on link at bounding box center [1299, 347] width 83 height 31
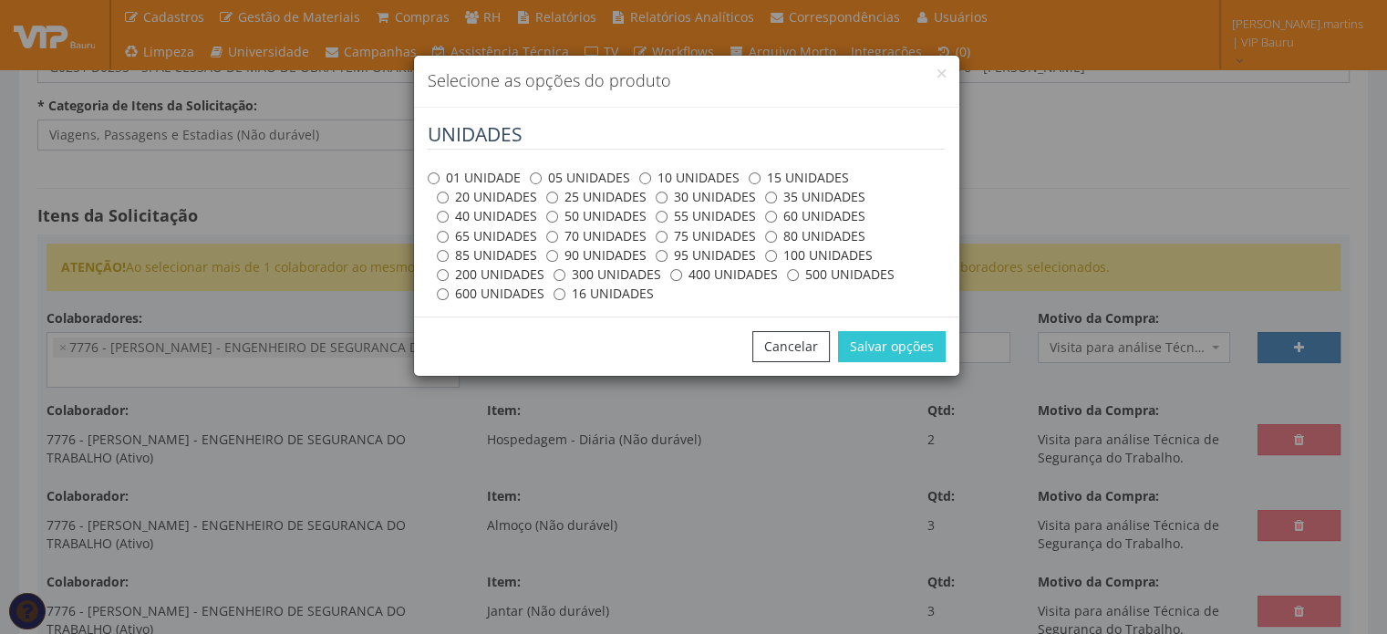
click at [489, 181] on label "01 UNIDADE" at bounding box center [474, 178] width 93 height 18
click at [440, 181] on input "01 UNIDADE" at bounding box center [434, 178] width 12 height 12
radio input "true"
click at [876, 349] on button "Salvar opções" at bounding box center [892, 346] width 108 height 31
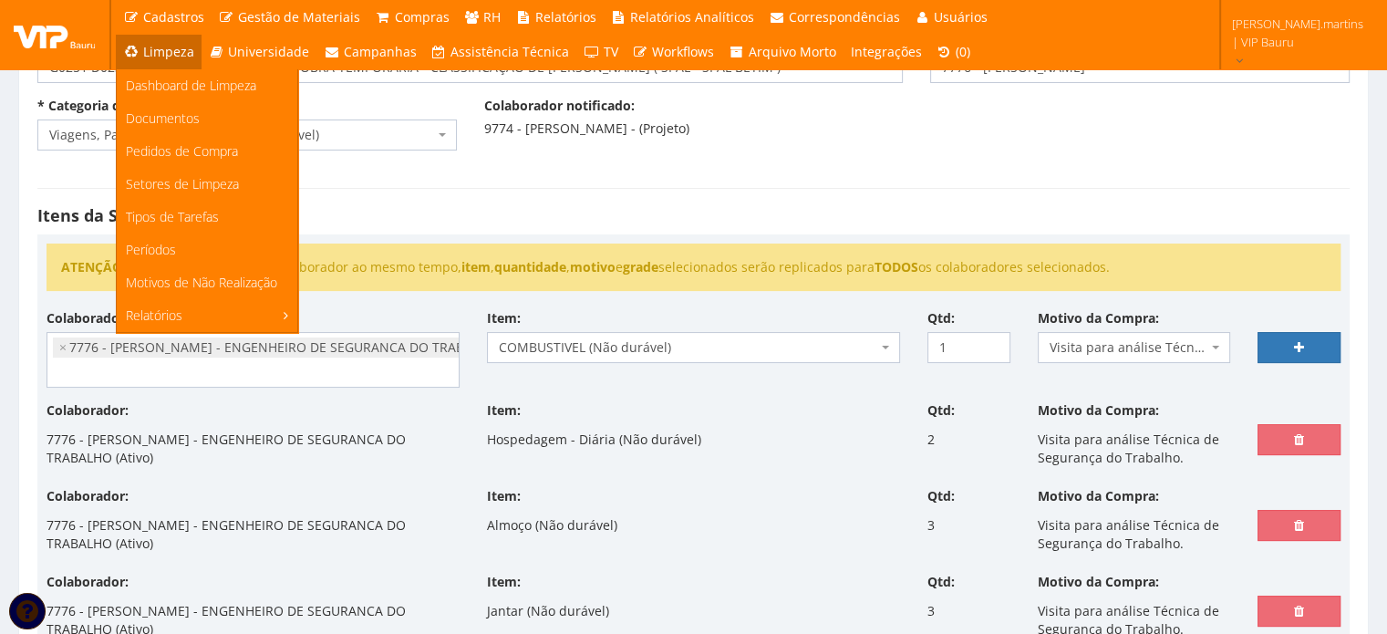
select select
type input "0"
select select
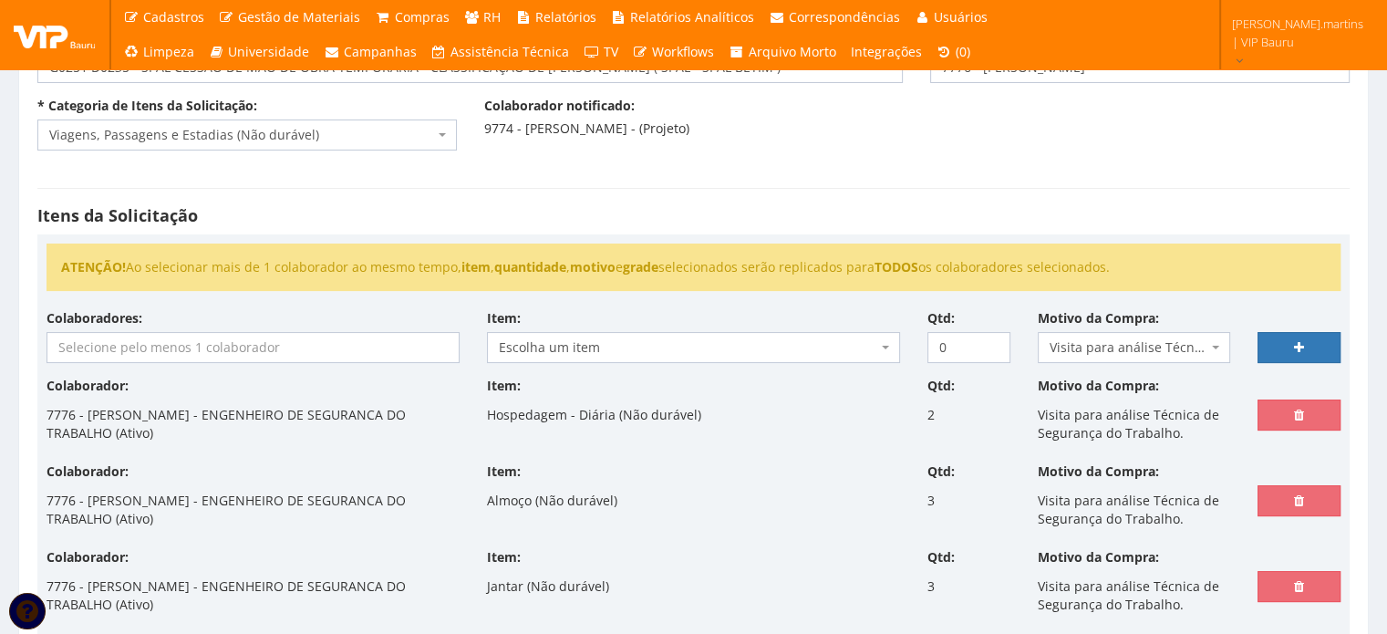
click at [255, 339] on input "search" at bounding box center [252, 347] width 411 height 29
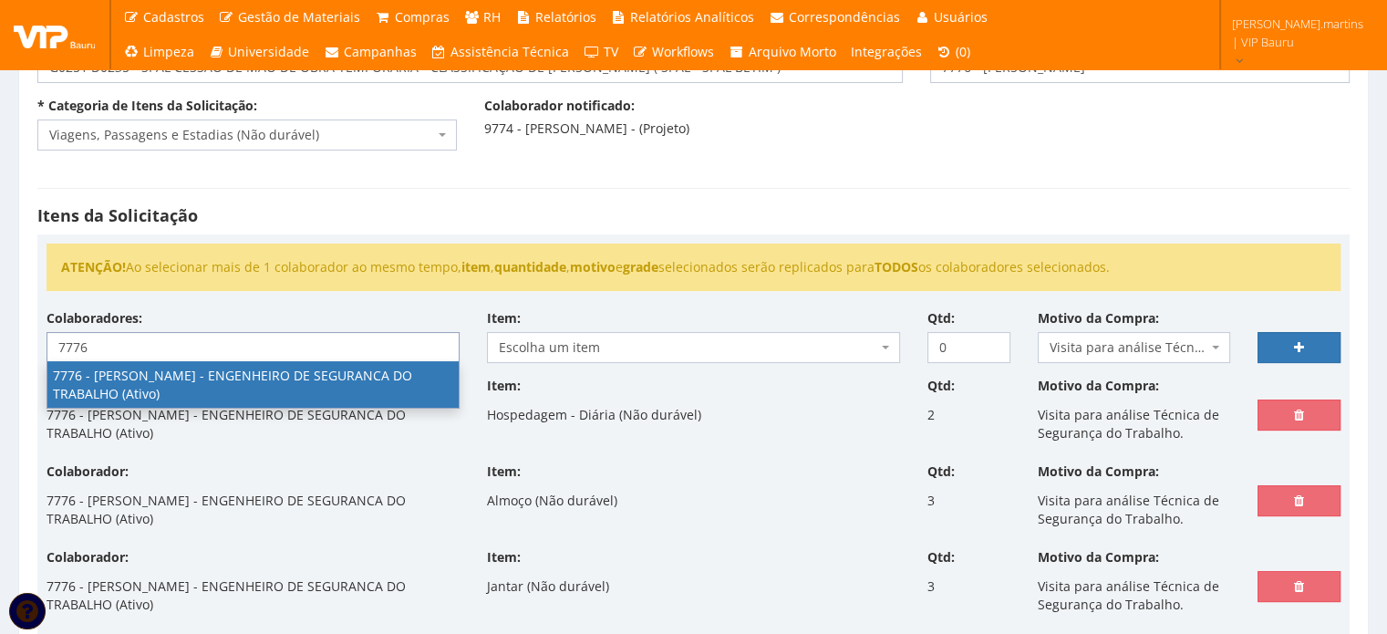
type input "7776"
select select "2471"
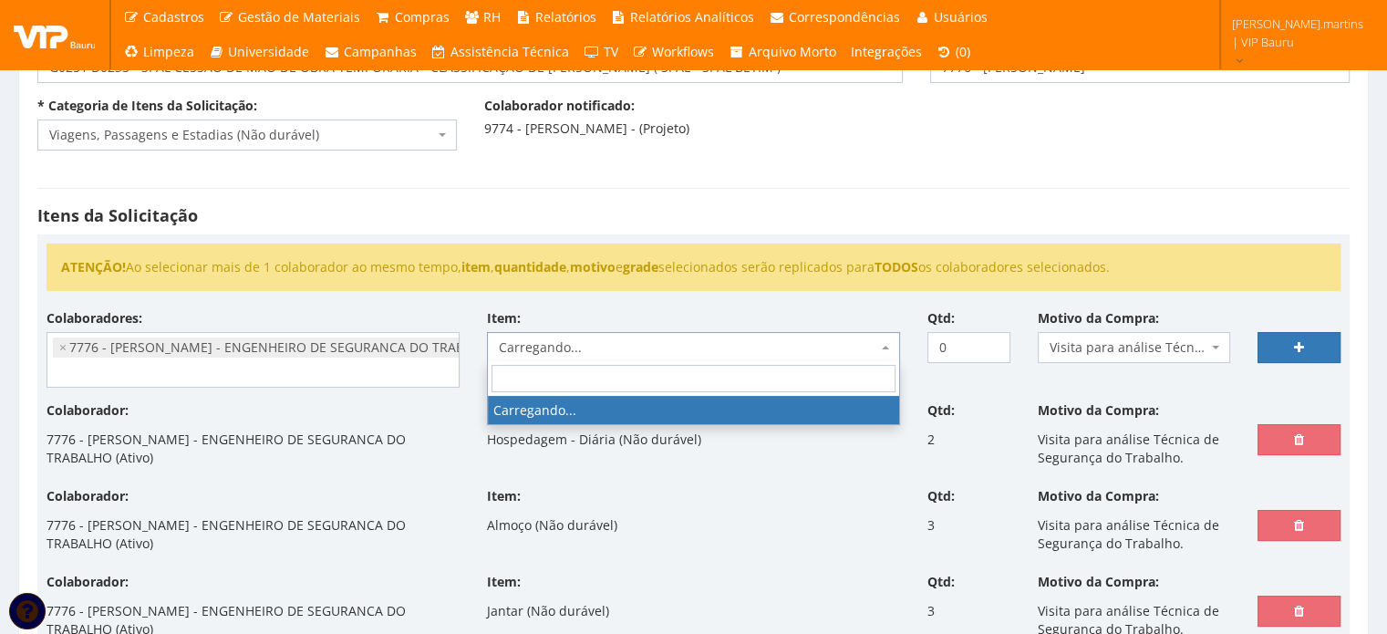
click at [595, 339] on span "Carregando..." at bounding box center [688, 347] width 379 height 18
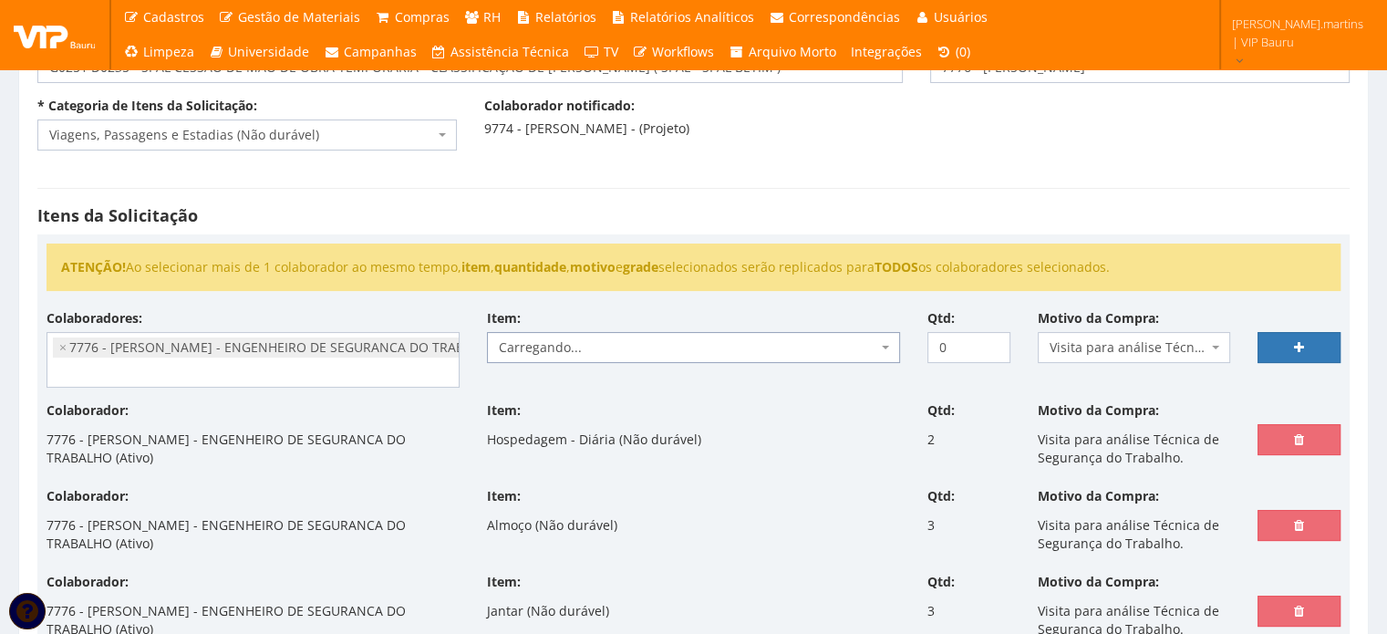
click at [595, 339] on span "Carregando..." at bounding box center [688, 347] width 379 height 18
click at [595, 338] on span "Escolha um item" at bounding box center [688, 347] width 379 height 18
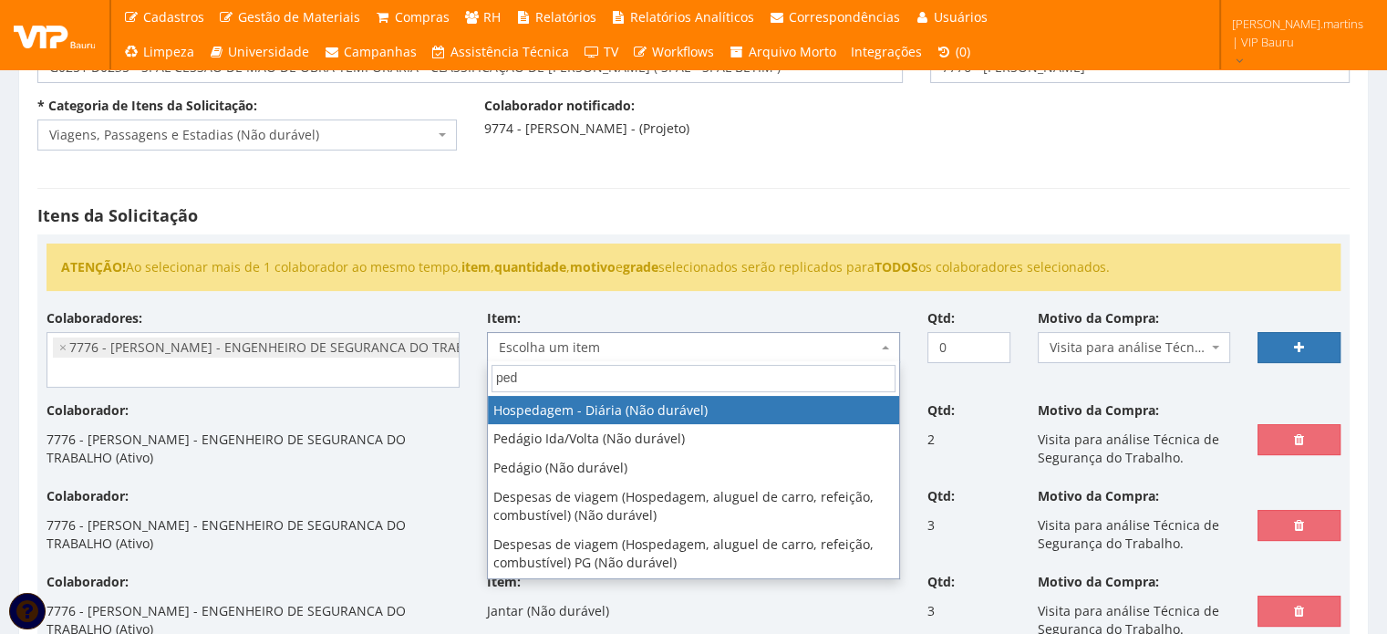
type input "peda"
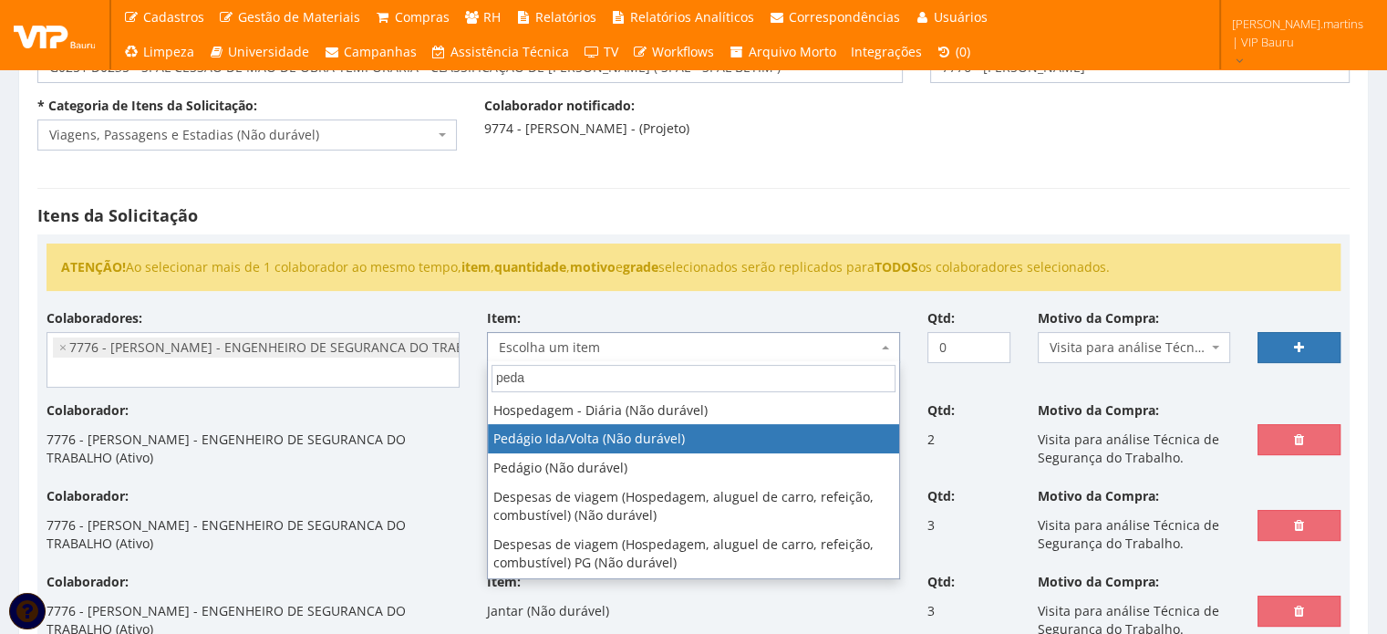
select select "438"
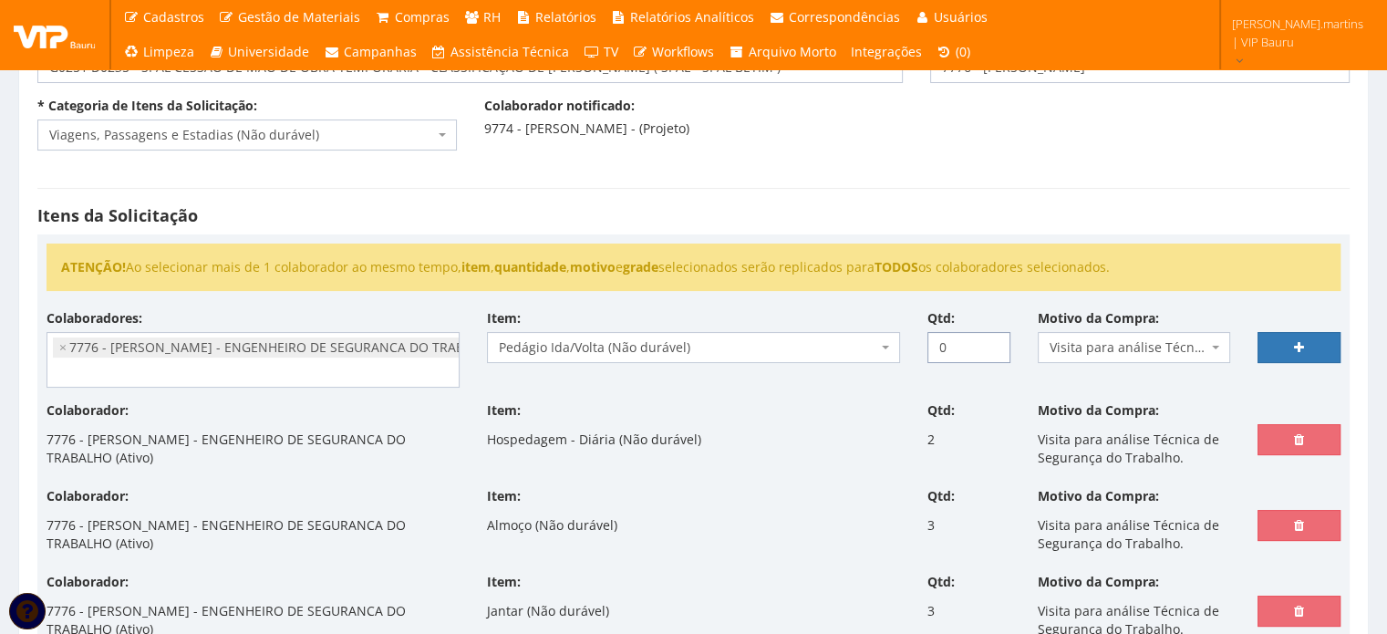
drag, startPoint x: 956, startPoint y: 342, endPoint x: 930, endPoint y: 344, distance: 25.6
click at [930, 344] on input "0" at bounding box center [969, 347] width 83 height 31
type input "1"
click at [1301, 341] on icon at bounding box center [1299, 347] width 10 height 13
select select
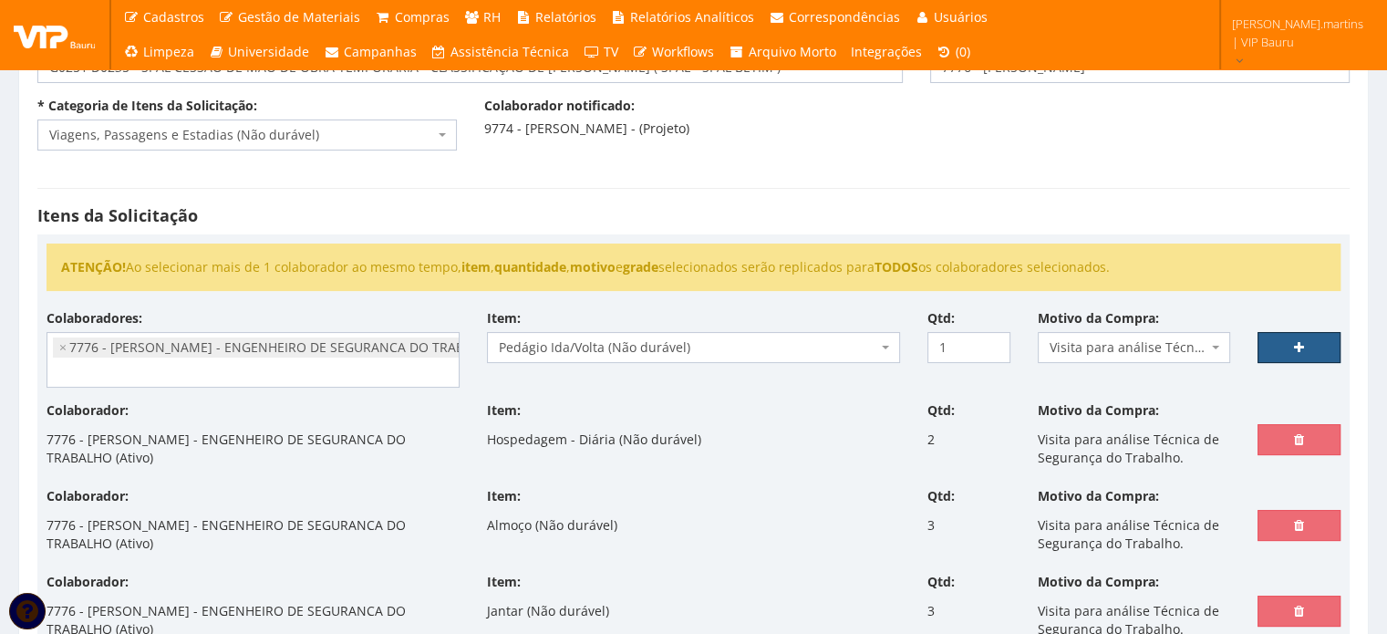
type input "0"
select select
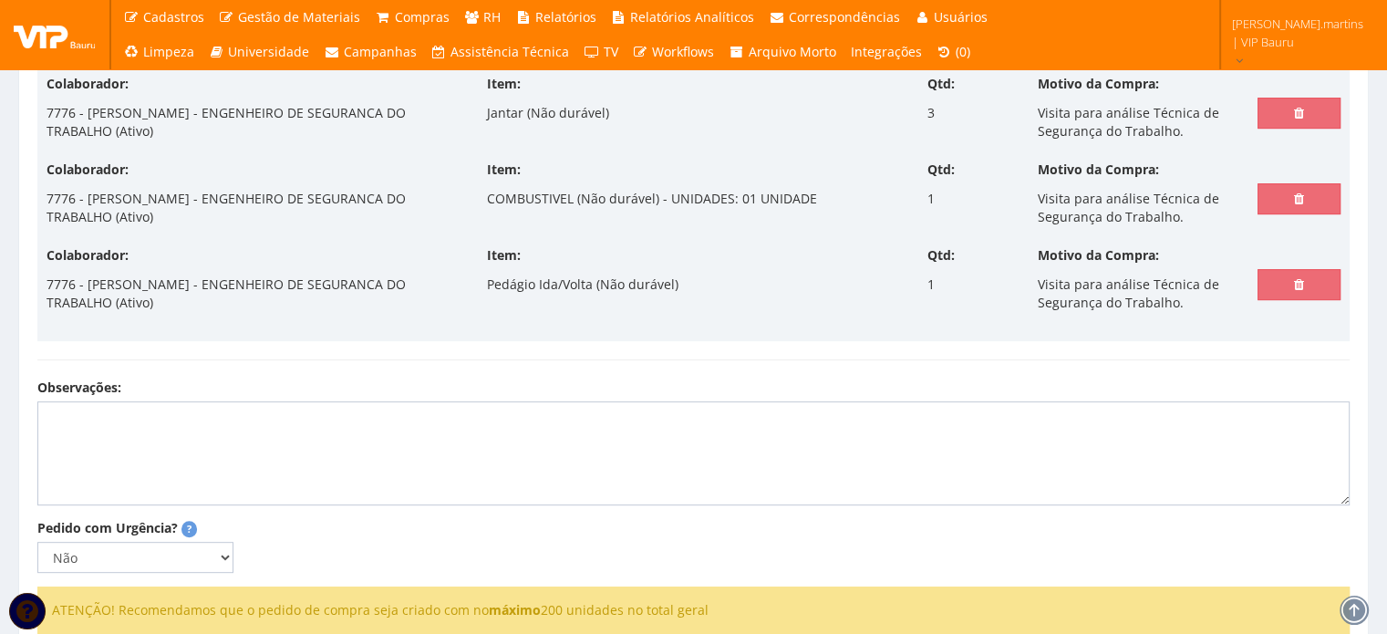
scroll to position [730, 0]
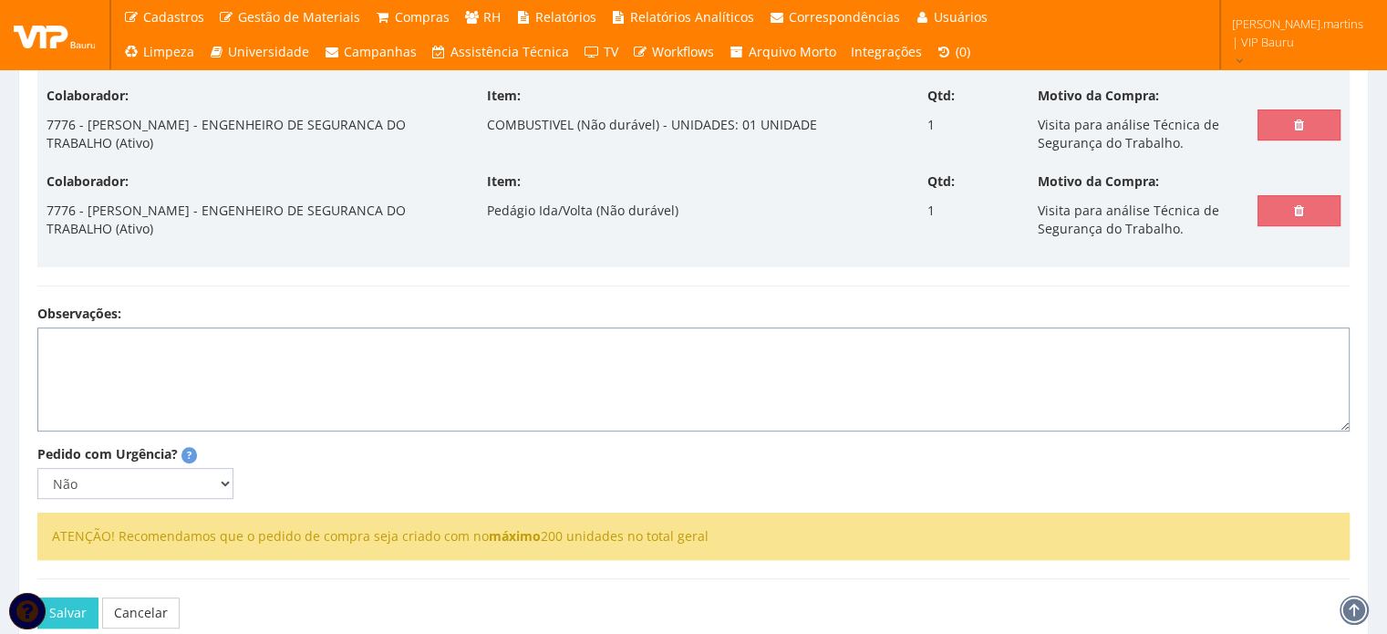
click at [455, 352] on textarea "Observações:" at bounding box center [693, 379] width 1313 height 104
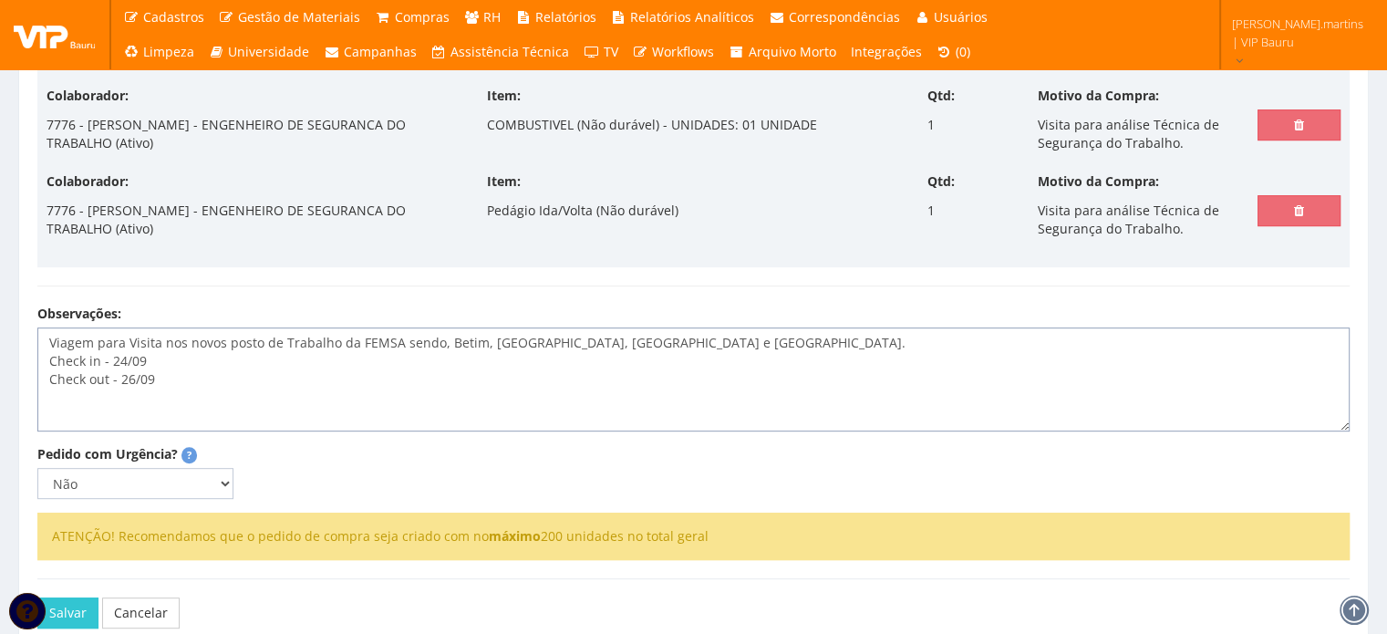
click at [271, 384] on textarea "Viagem para Visita nos novos posto de Trabalho da FEMSA sendo, Betim, Divinópol…" at bounding box center [693, 379] width 1313 height 104
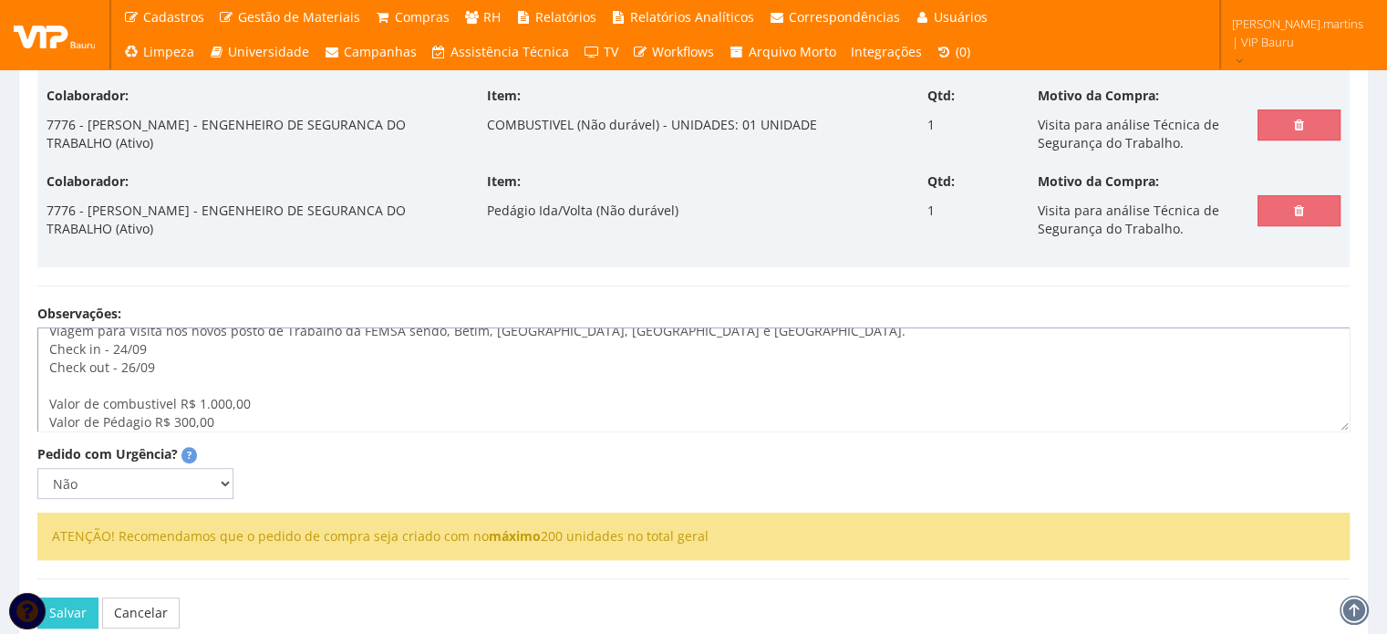
click at [209, 402] on textarea "Viagem para Visita nos novos posto de Trabalho da FEMSA sendo, Betim, Divinópol…" at bounding box center [693, 379] width 1313 height 104
click at [376, 405] on textarea "Viagem para Visita nos novos posto de Trabalho da FEMSA sendo, Betim, [GEOGRAPH…" at bounding box center [693, 379] width 1313 height 104
type textarea "Viagem para Visita nos novos posto de Trabalho da FEMSA sendo, Betim, [GEOGRAPH…"
click at [201, 483] on select "Não Sim" at bounding box center [135, 483] width 196 height 31
select select "1"
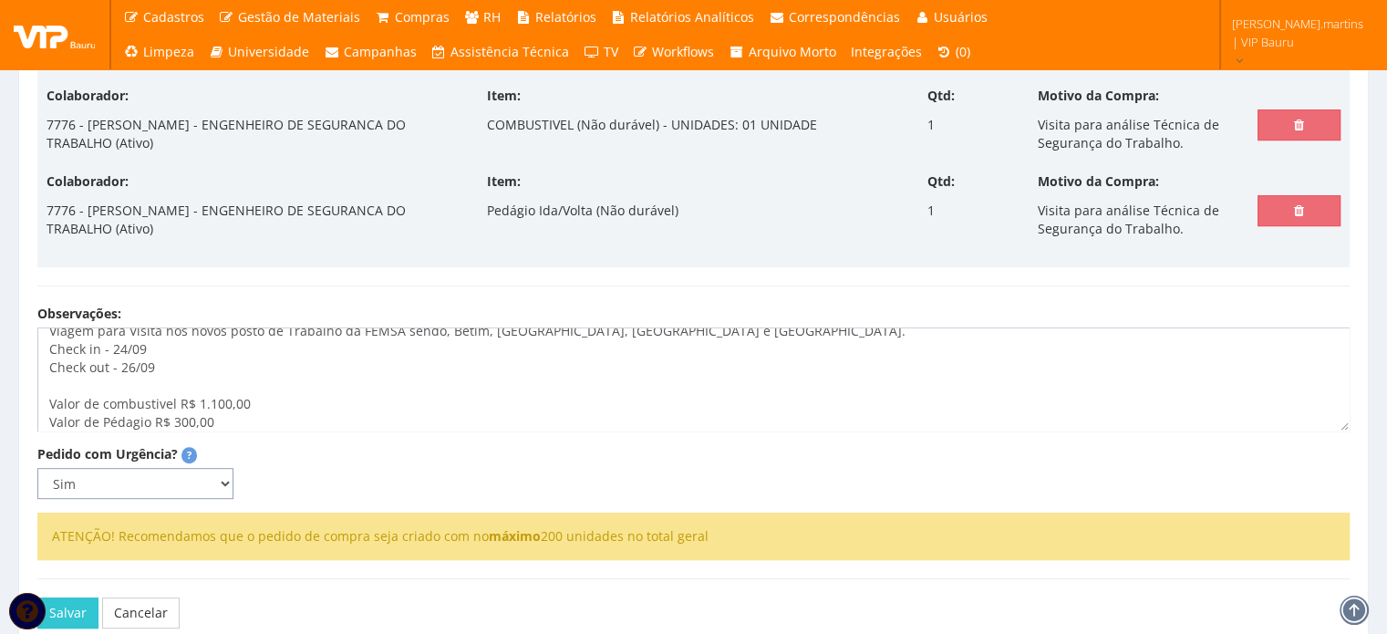
click at [37, 468] on select "Não Sim" at bounding box center [135, 483] width 196 height 31
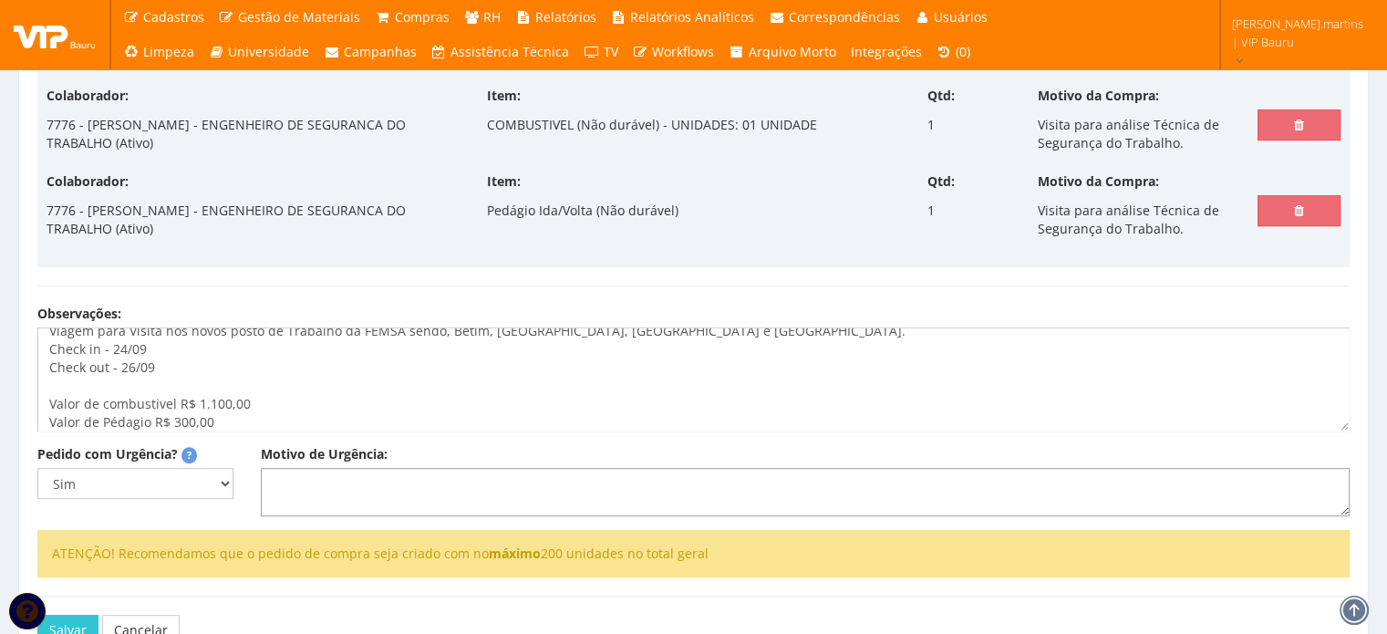
click at [314, 484] on textarea "Motivo de Urgência:" at bounding box center [805, 492] width 1089 height 49
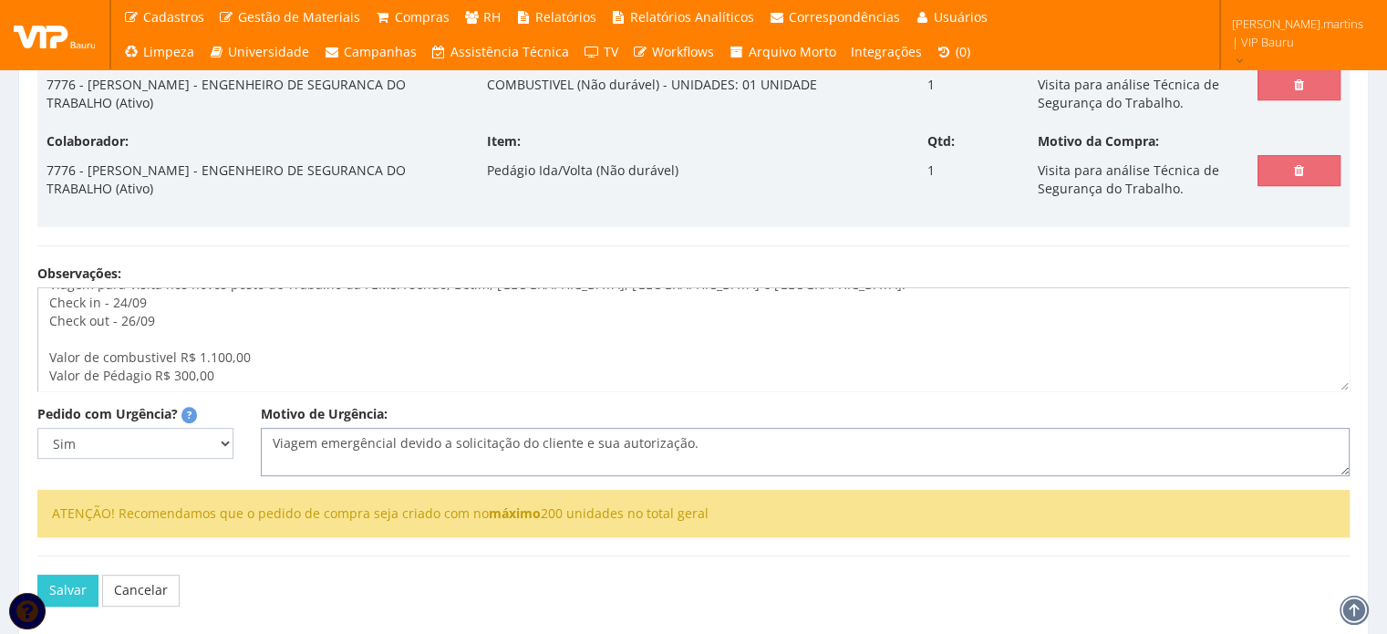
scroll to position [790, 0]
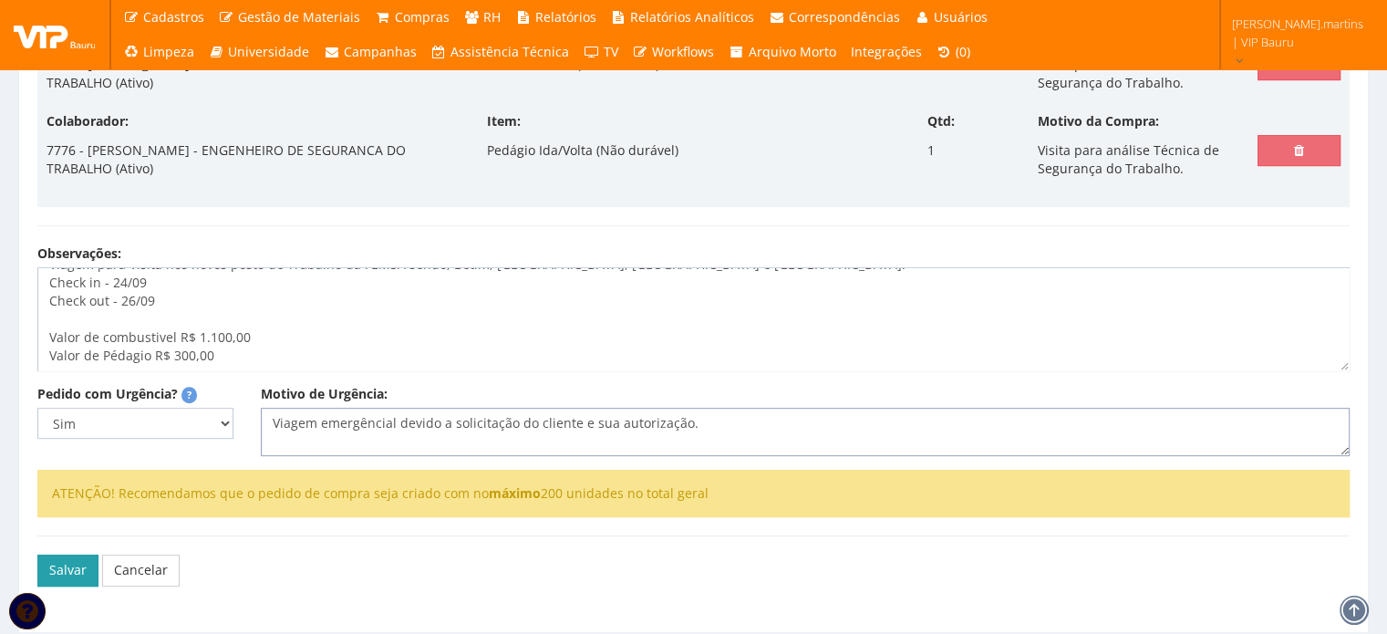
type textarea "Viagem emergêncial devido a solicitação do cliente e sua autorização."
click at [73, 560] on button "Salvar" at bounding box center [67, 570] width 61 height 31
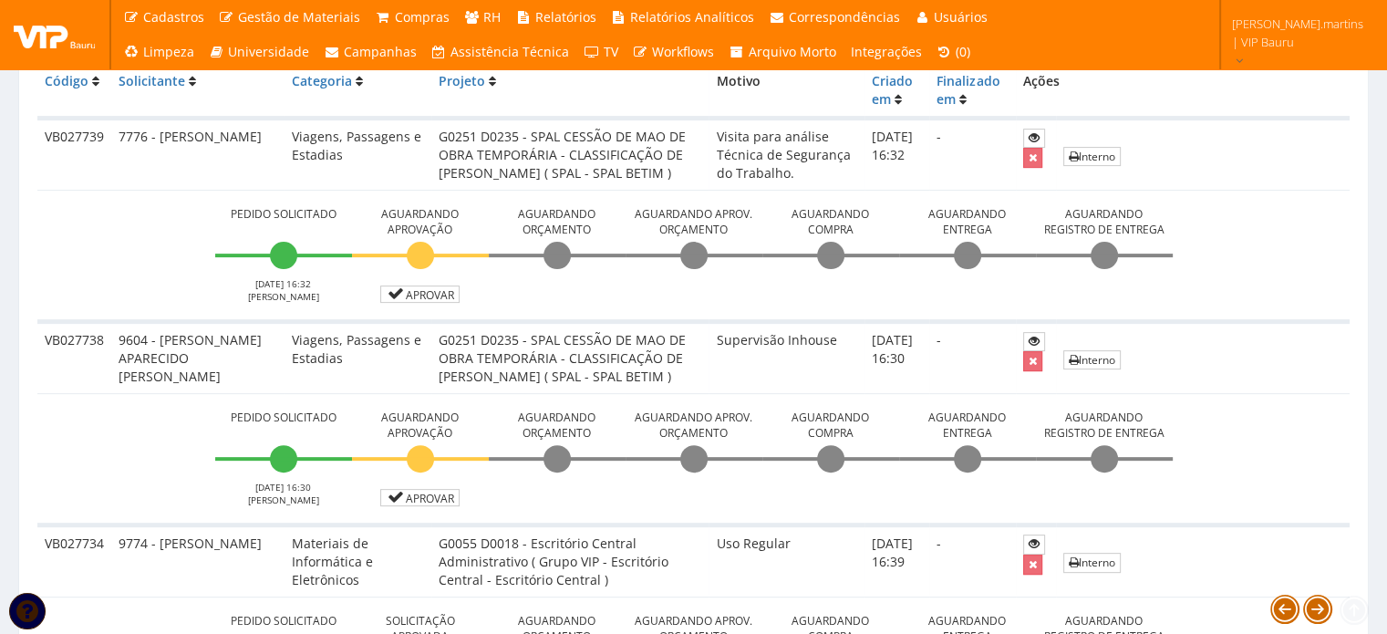
scroll to position [607, 0]
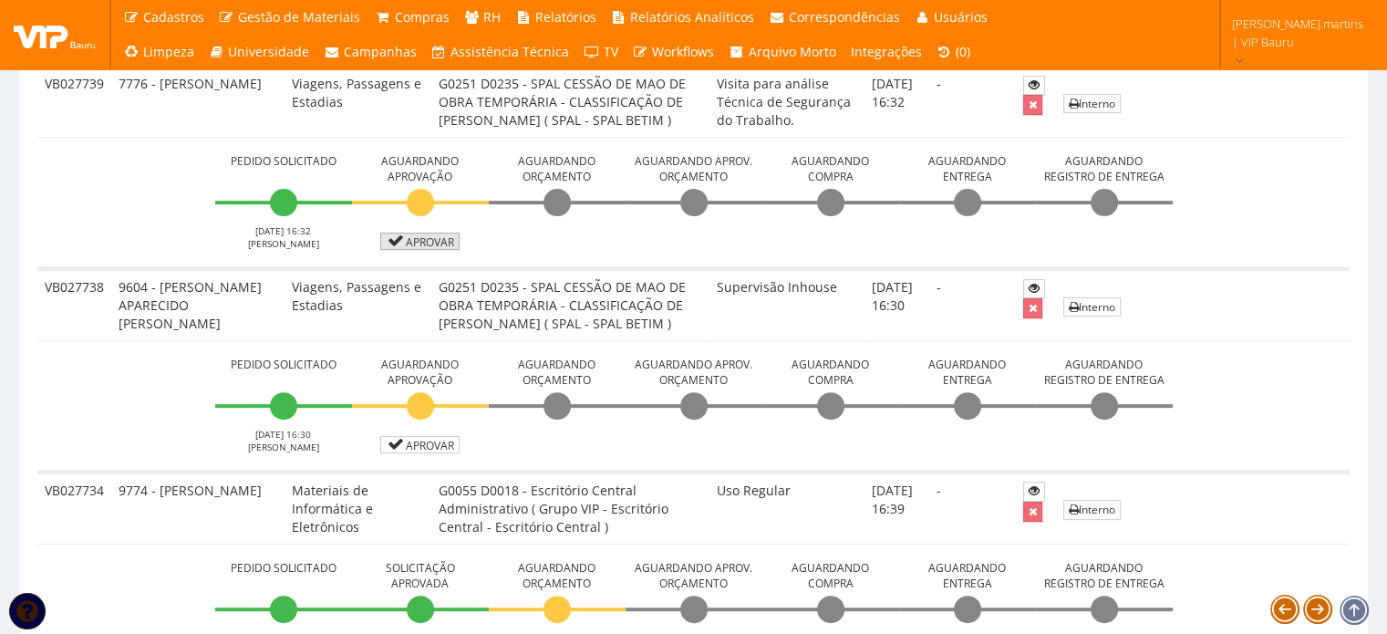
click at [424, 235] on link "Aprovar" at bounding box center [420, 241] width 80 height 17
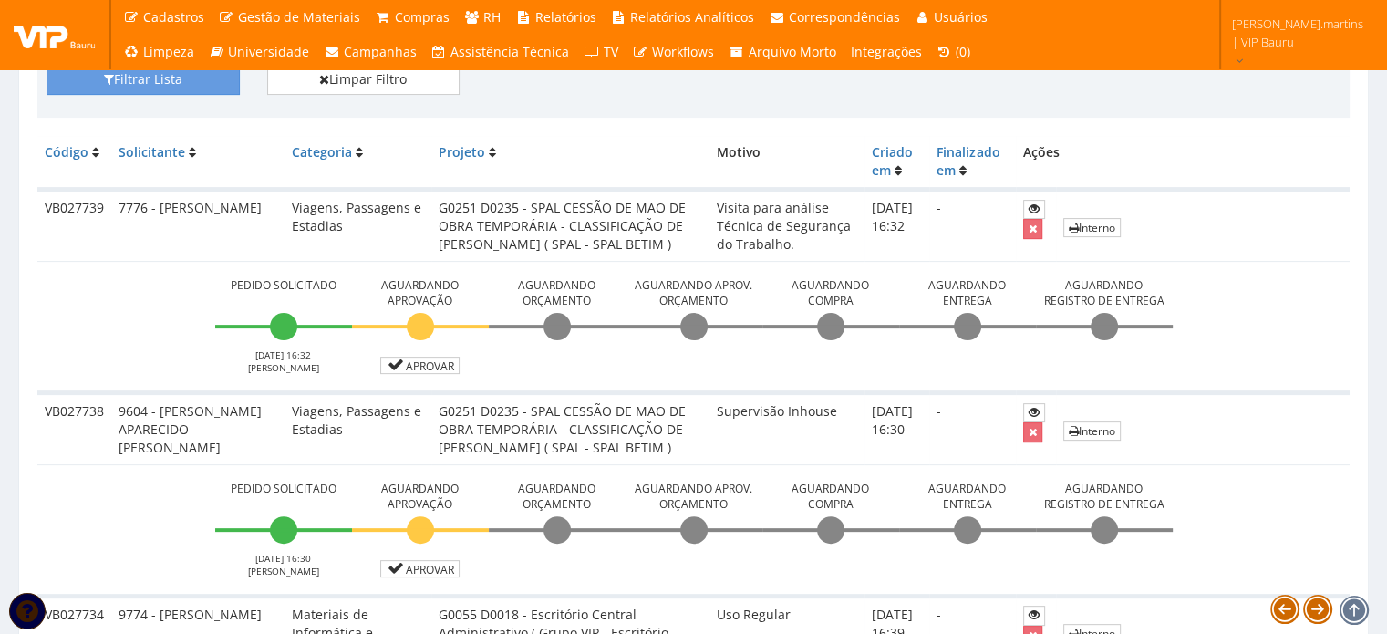
scroll to position [486, 0]
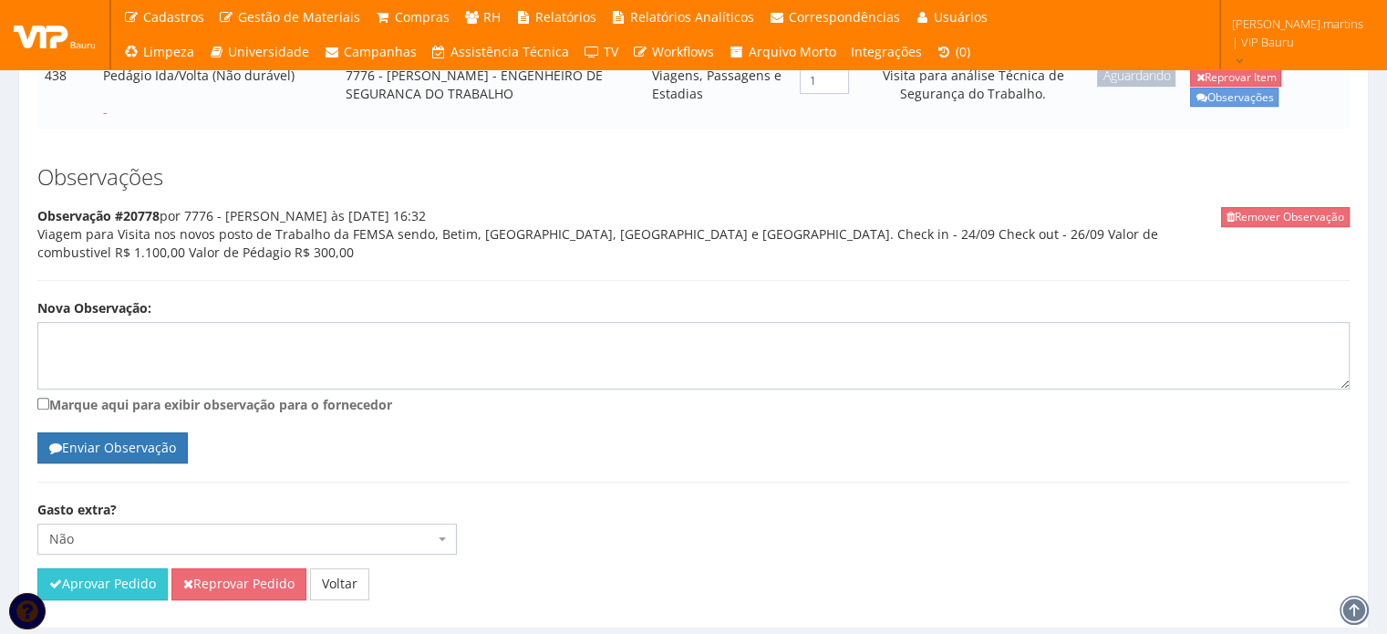
scroll to position [800, 0]
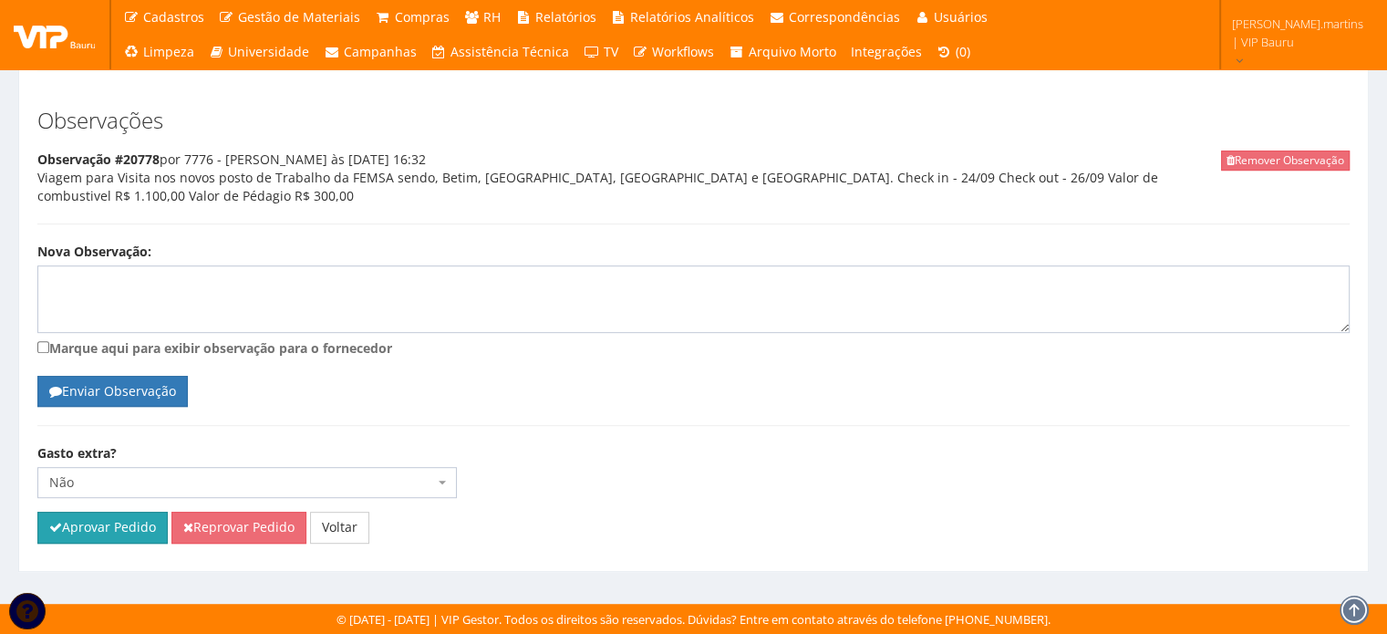
click at [122, 530] on button "Aprovar Pedido" at bounding box center [102, 527] width 130 height 31
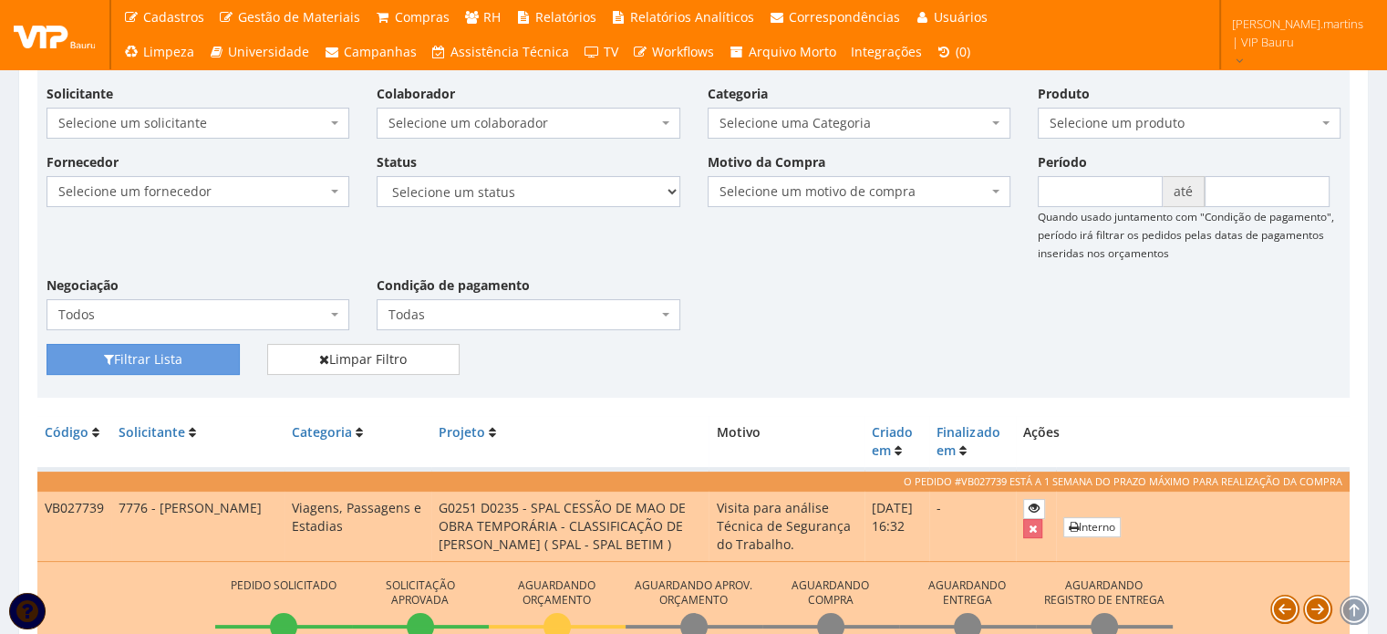
scroll to position [304, 0]
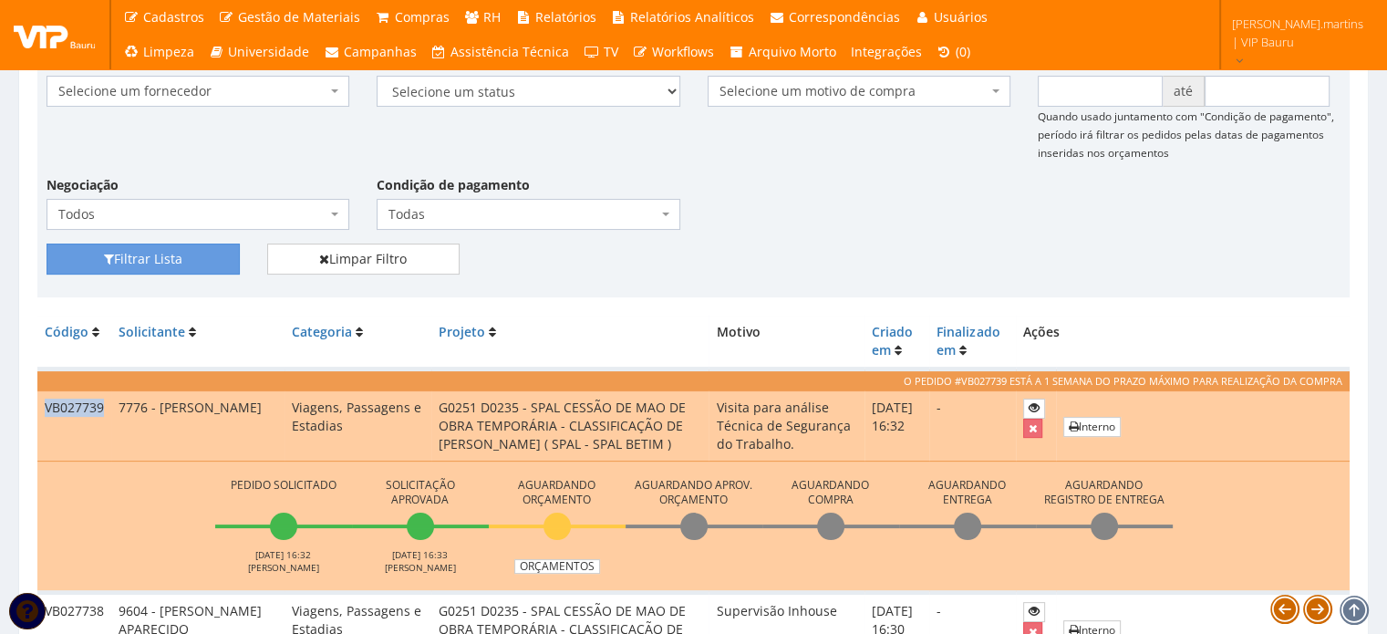
drag, startPoint x: 43, startPoint y: 404, endPoint x: 107, endPoint y: 410, distance: 64.2
click at [107, 410] on td "VB027739" at bounding box center [74, 425] width 74 height 70
copy td "VB027739"
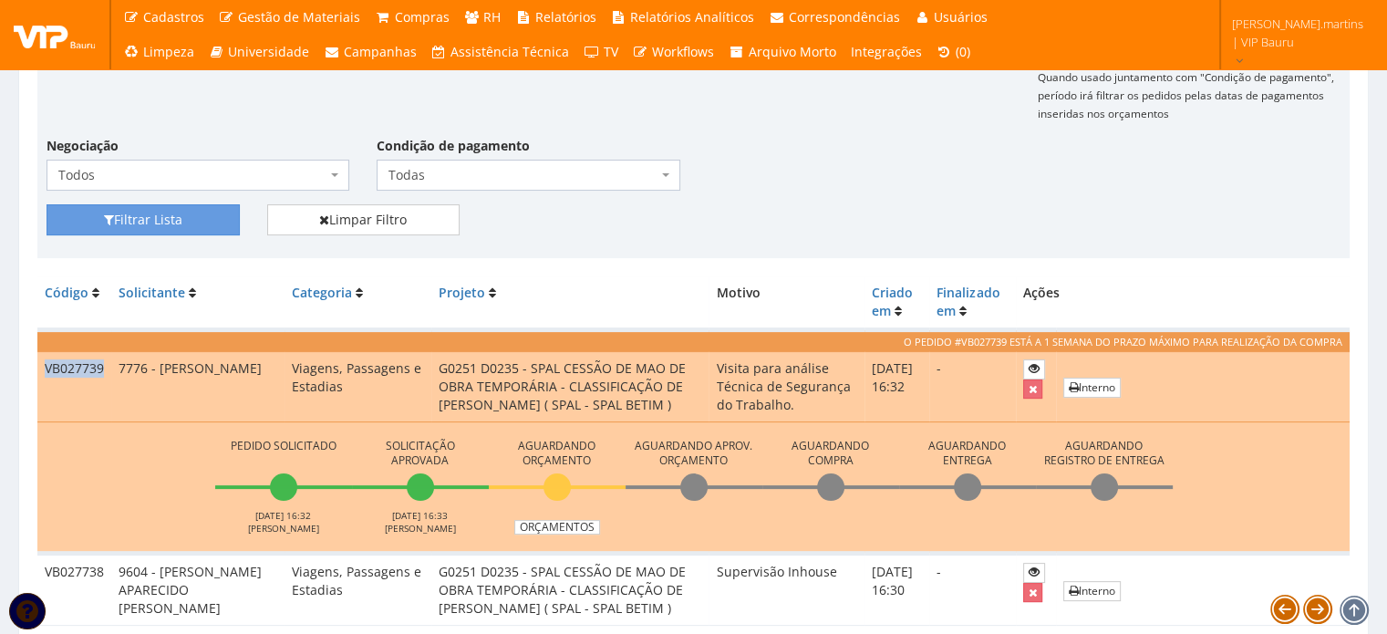
scroll to position [365, 0]
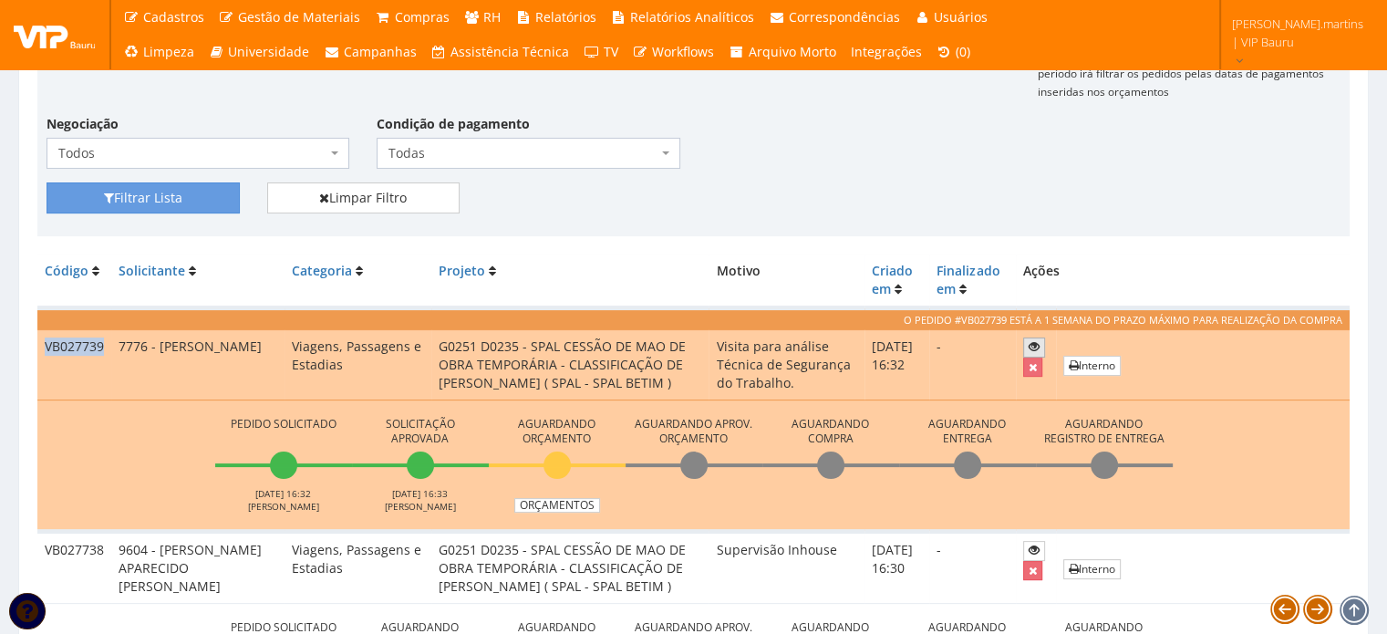
click at [1033, 342] on icon at bounding box center [1034, 346] width 11 height 13
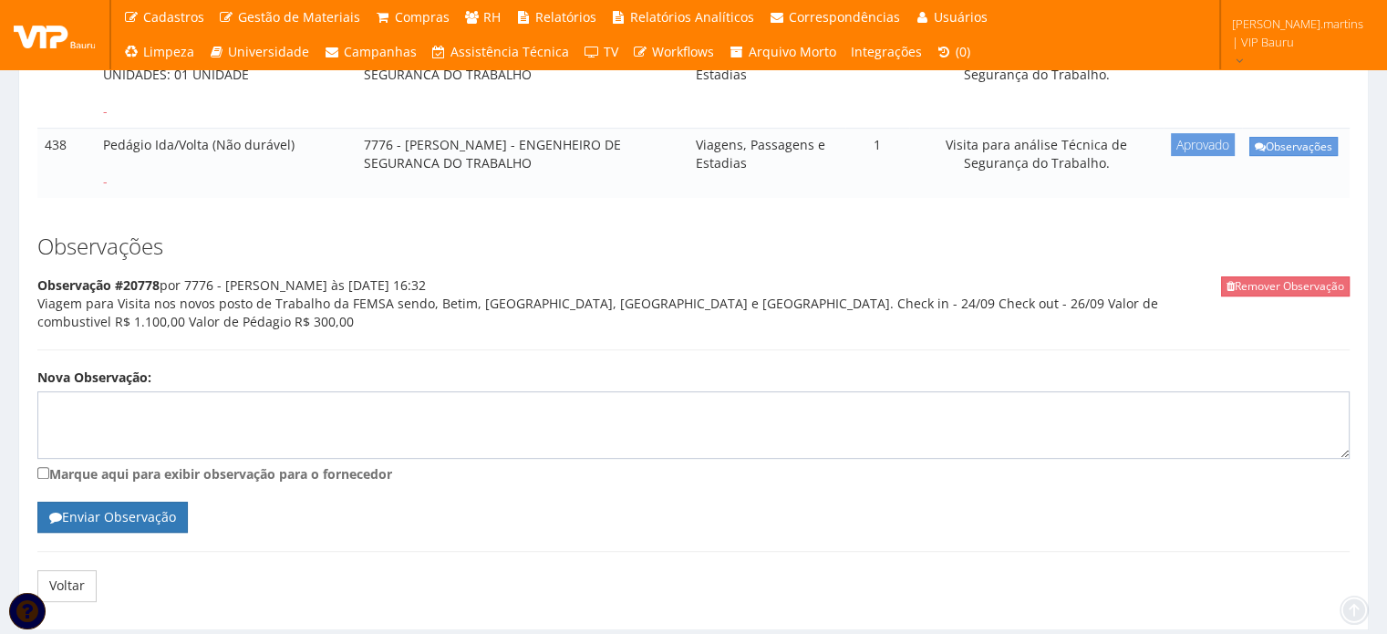
scroll to position [732, 0]
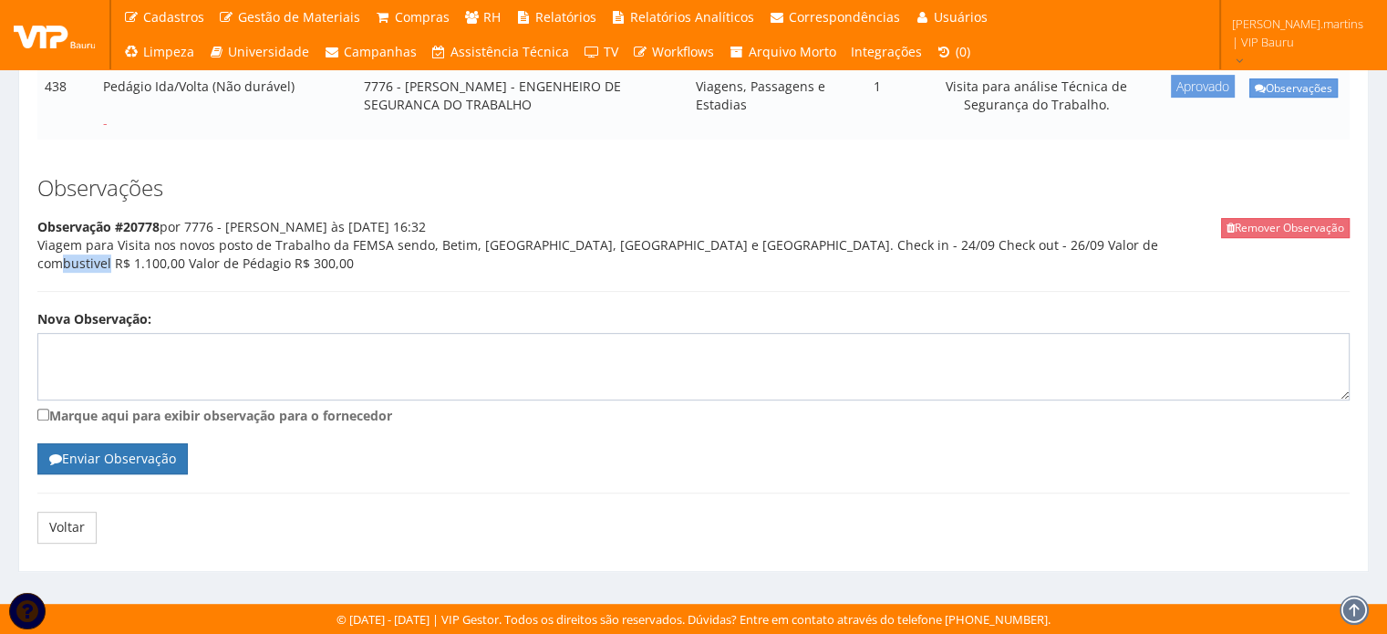
drag, startPoint x: 1061, startPoint y: 249, endPoint x: 1107, endPoint y: 251, distance: 46.6
click at [1107, 251] on div "Remover Observação Observação #20778 por 7776 - [PERSON_NAME] às [DATE] 16:32 V…" at bounding box center [693, 255] width 1313 height 74
click at [991, 332] on div "Nova Observação: Marque aqui para exibir observação para o fornecedor" at bounding box center [694, 369] width 1340 height 119
drag, startPoint x: 917, startPoint y: 247, endPoint x: 1073, endPoint y: 245, distance: 156.0
click at [1073, 245] on div "Remover Observação Observação #20778 por 7776 - [PERSON_NAME] às [DATE] 16:32 V…" at bounding box center [693, 255] width 1313 height 74
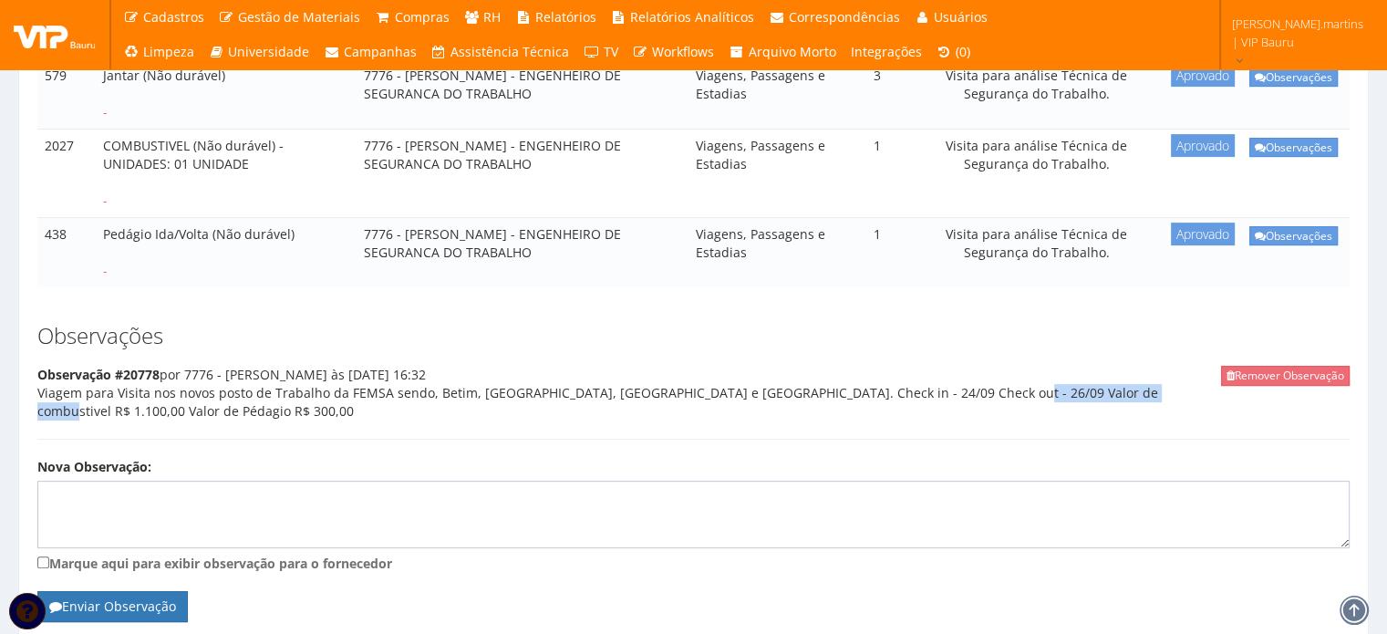
scroll to position [550, 0]
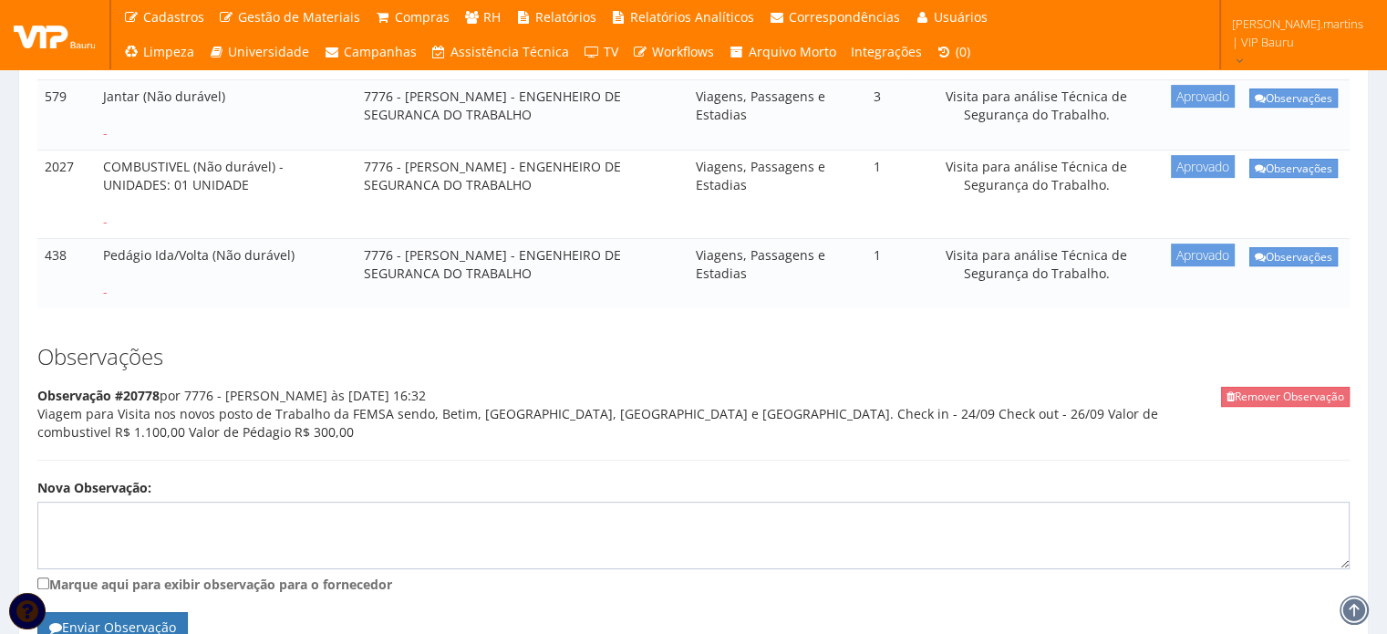
click at [1092, 426] on div "Remover Observação Observação #20778 por 7776 - [PERSON_NAME] às [DATE] 16:32 V…" at bounding box center [693, 424] width 1313 height 74
drag, startPoint x: 1064, startPoint y: 429, endPoint x: 1120, endPoint y: 432, distance: 55.8
click at [1120, 432] on div "Remover Observação Observação #20778 por 7776 - [PERSON_NAME] às [DATE] 16:32 V…" at bounding box center [693, 424] width 1313 height 74
